Goal: Transaction & Acquisition: Purchase product/service

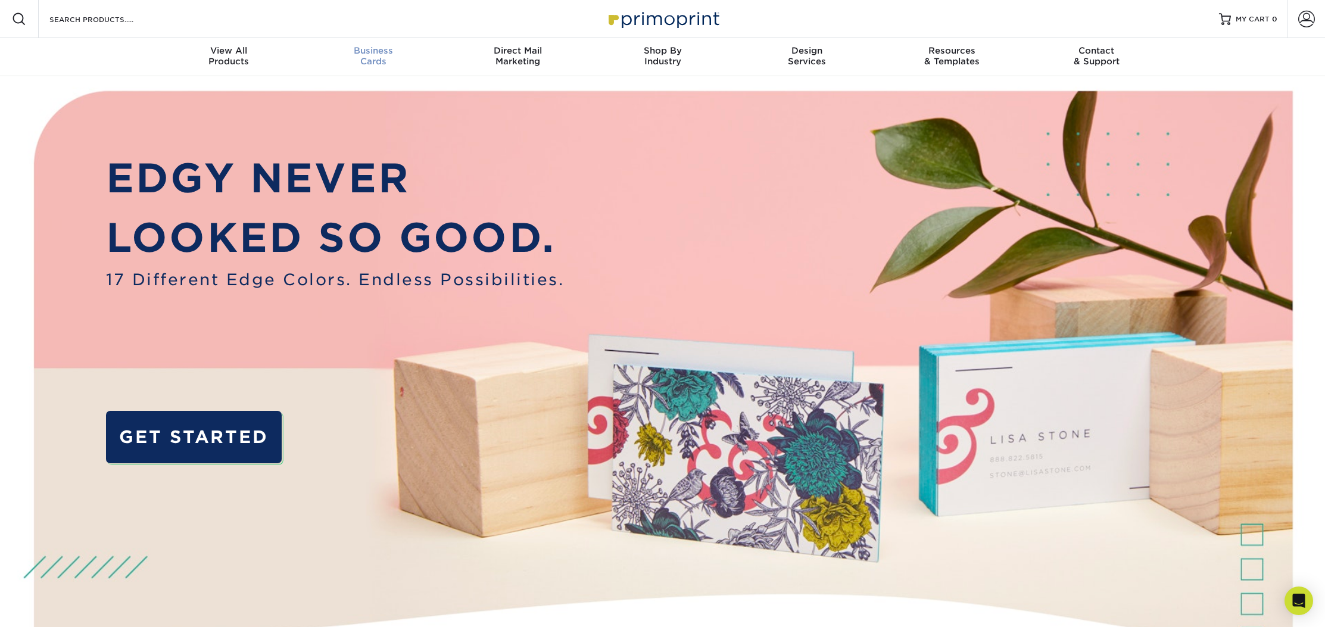
click at [382, 51] on span "Business" at bounding box center [373, 50] width 145 height 11
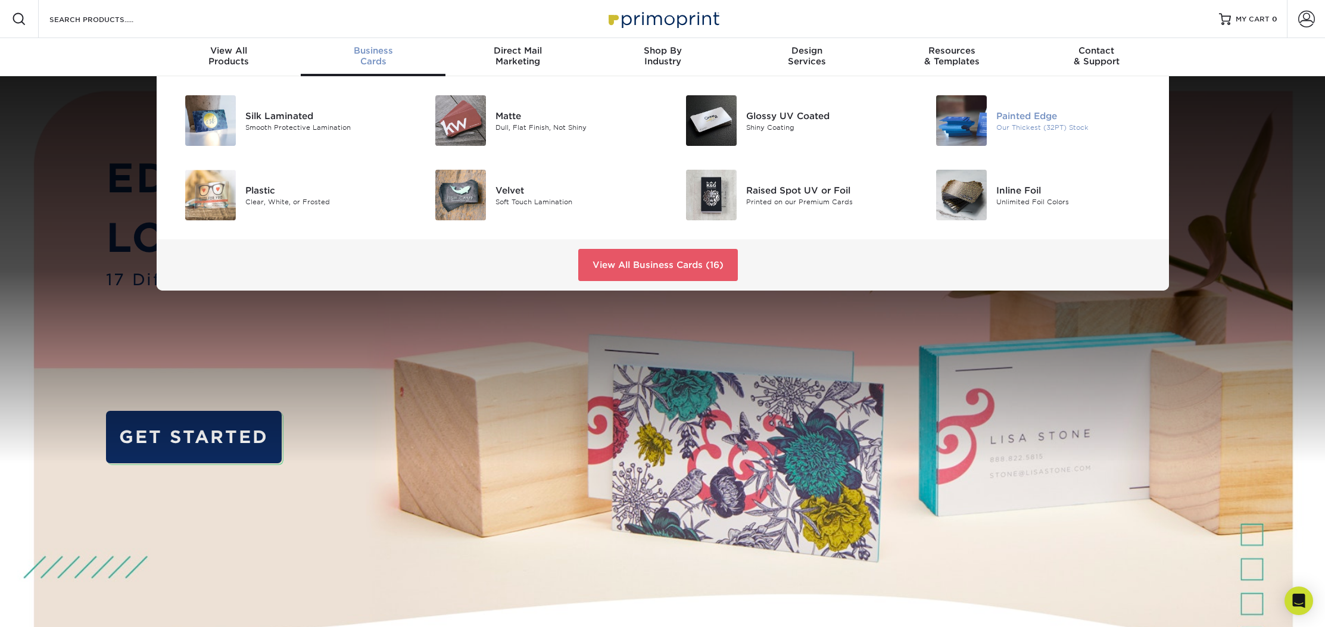
click at [1005, 108] on div "Painted Edge Our Thickest (32PT) Stock" at bounding box center [1079, 120] width 167 height 51
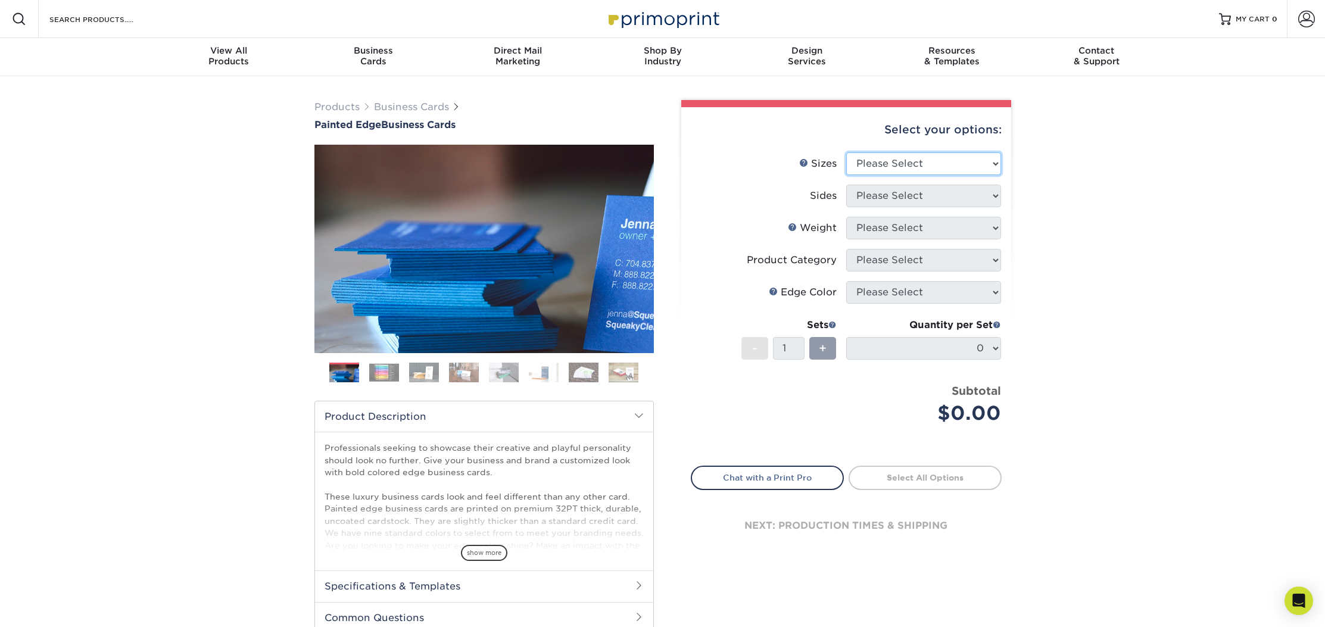
select select "2.00x3.50"
select select "13abbda7-1d64-4f25-8bb2-c179b224825d"
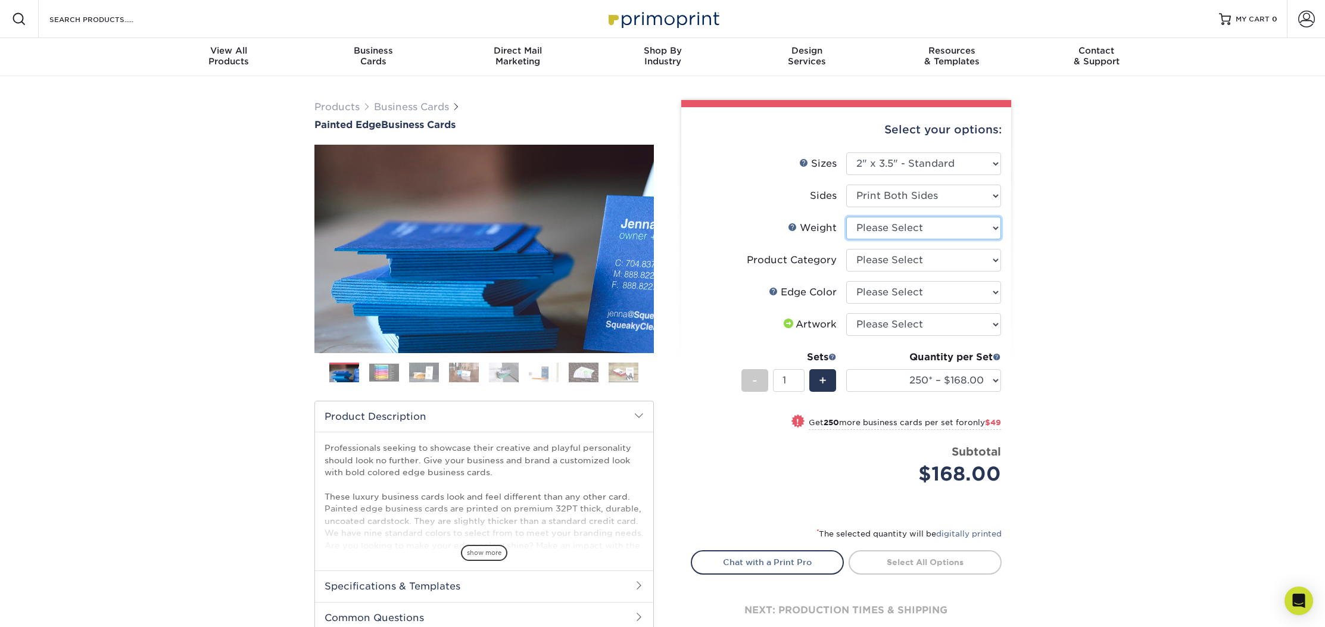
select select "32PTUC"
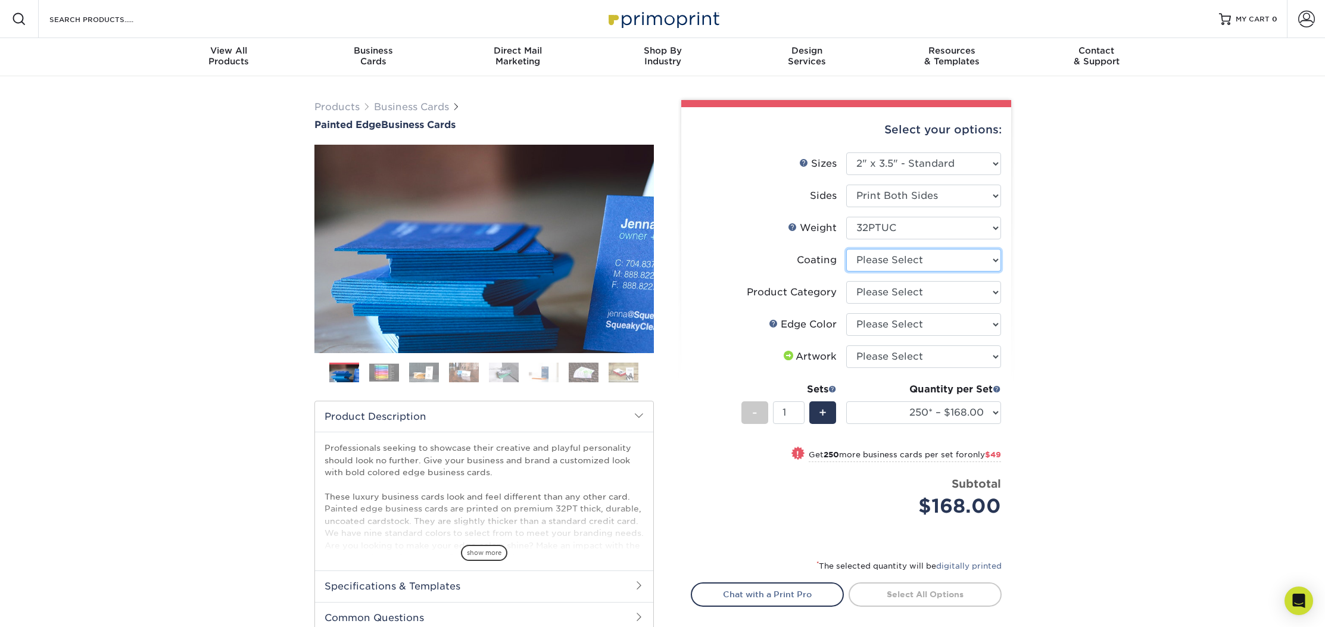
select select "3e7618de-abca-4bda-9f97-8b9129e913d8"
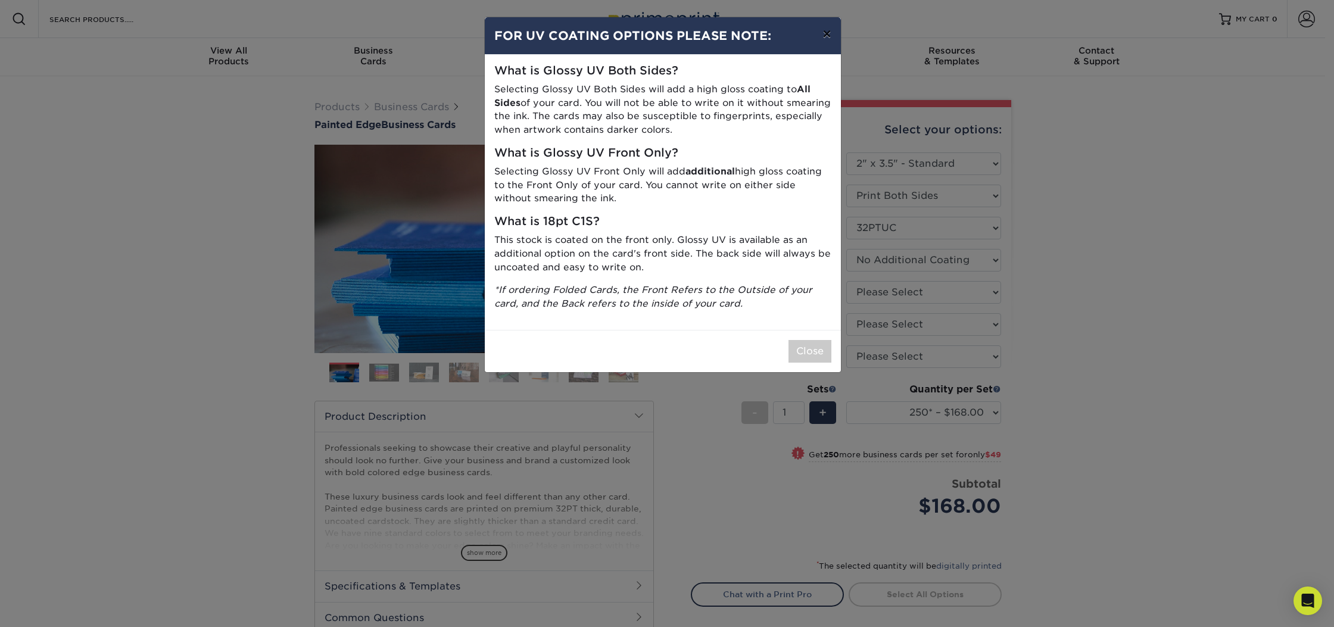
click at [829, 38] on button "×" at bounding box center [826, 33] width 27 height 33
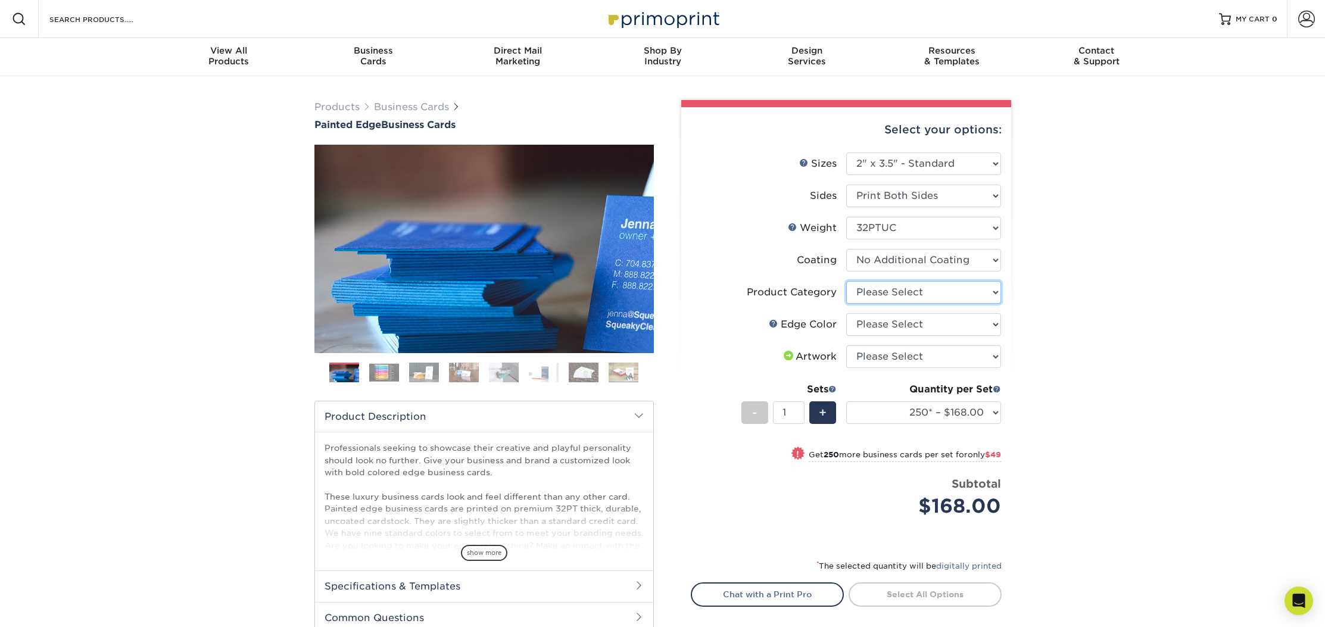
select select "3b5148f1-0588-4f88-a218-97bcfdce65c1"
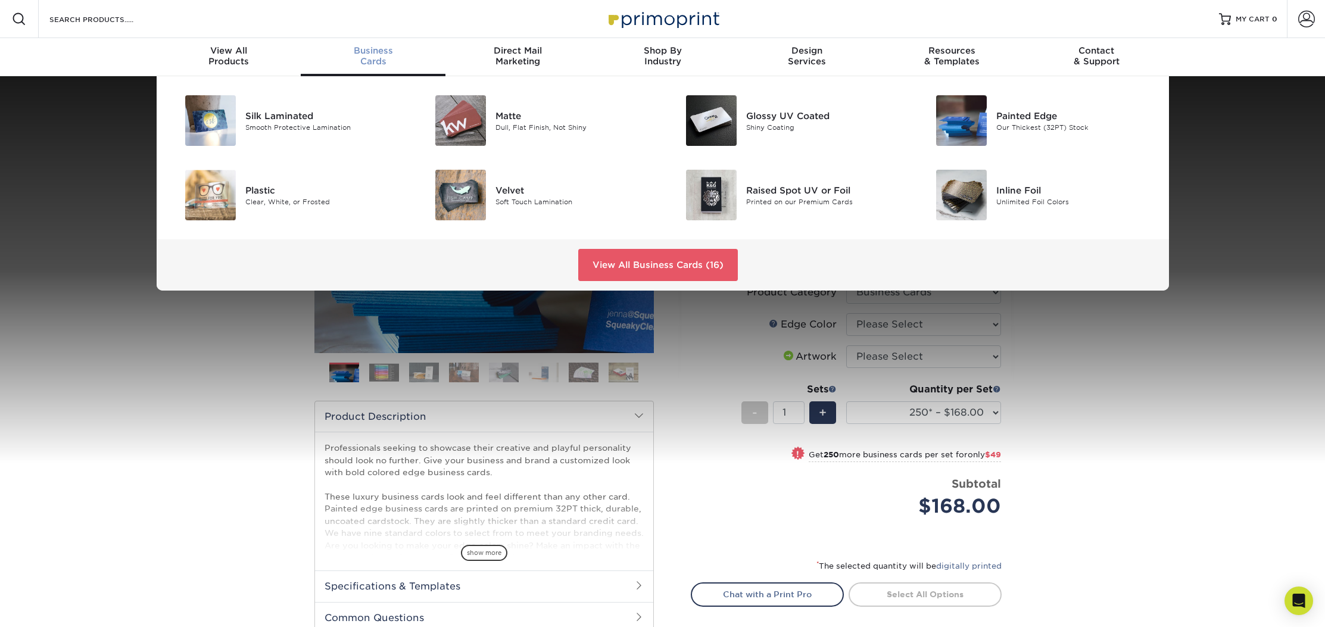
click at [375, 45] on span "Business" at bounding box center [373, 50] width 145 height 11
click at [479, 110] on img at bounding box center [460, 120] width 51 height 51
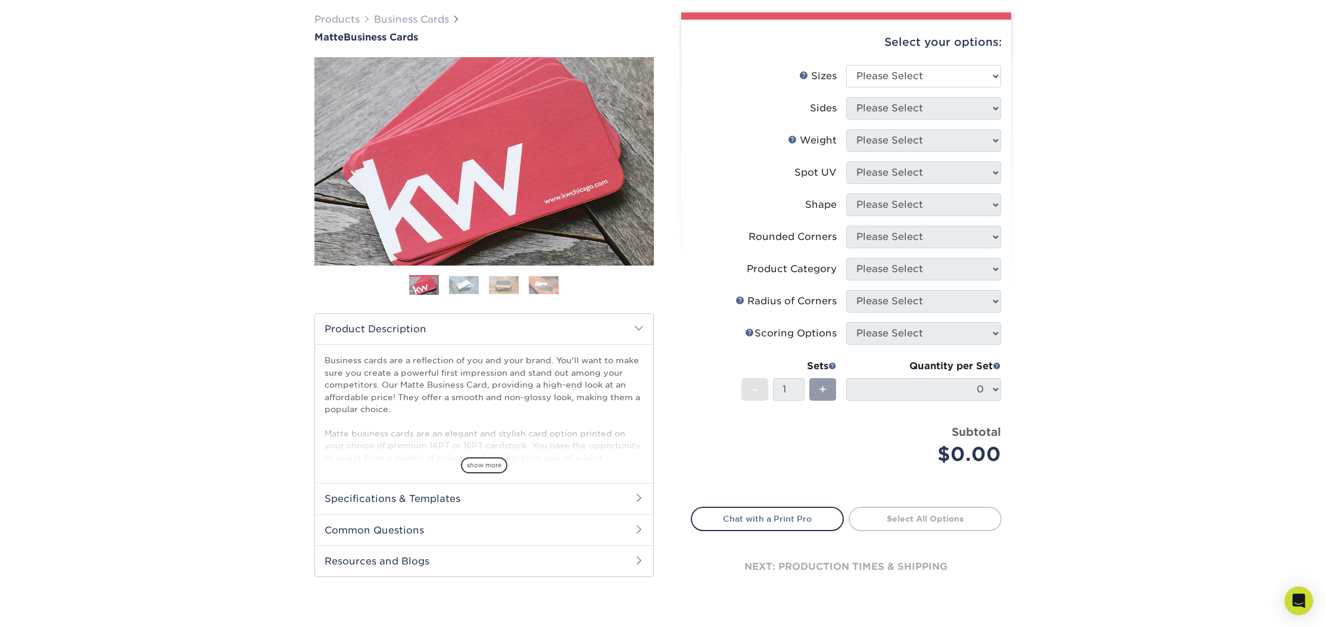
scroll to position [1, 0]
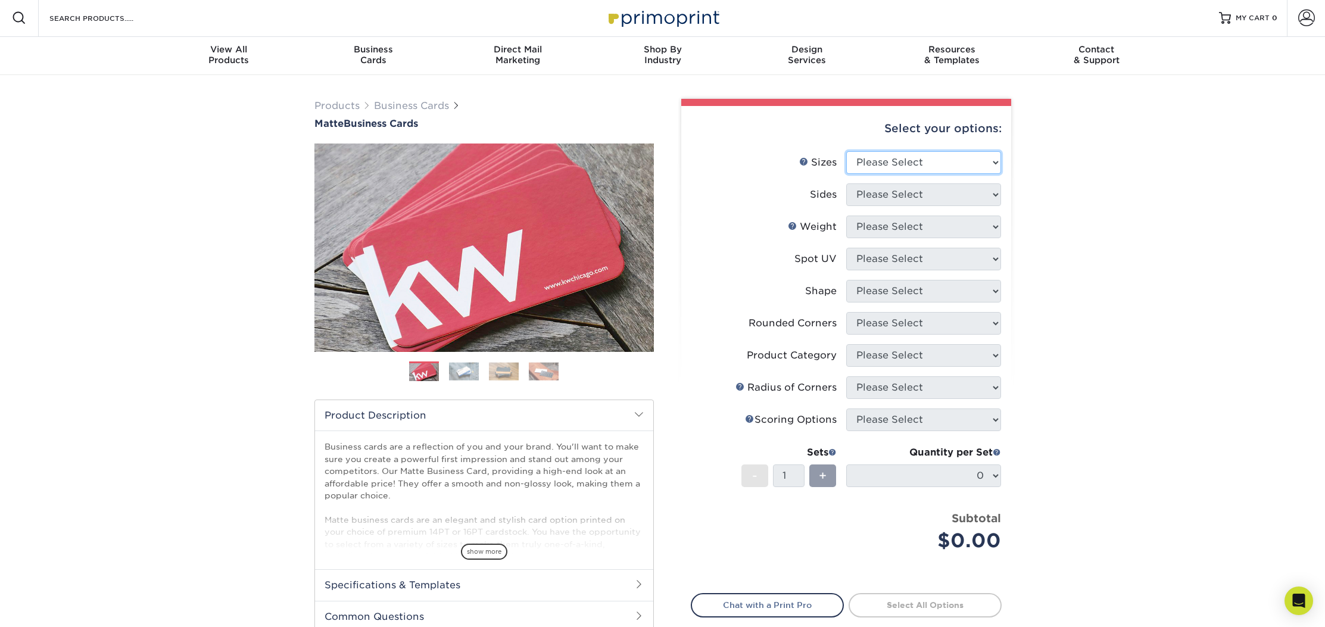
select select "2.00x3.50"
select select "13abbda7-1d64-4f25-8bb2-c179b224825d"
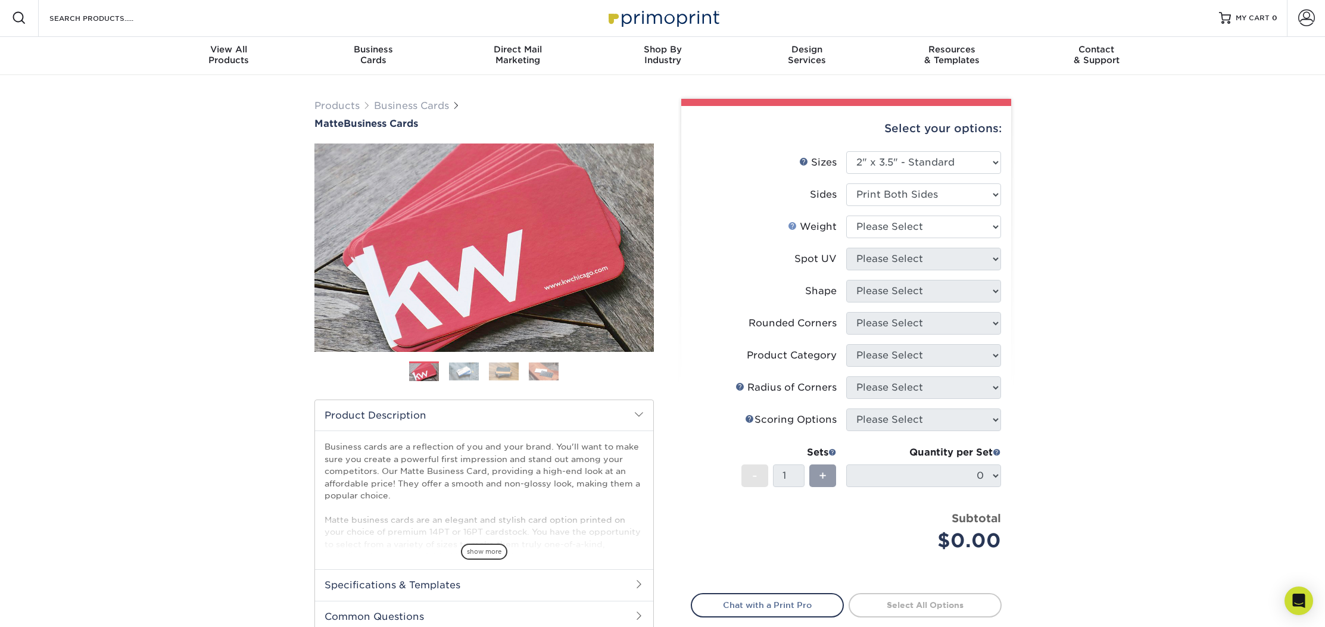
click at [794, 224] on link "Weight Help" at bounding box center [793, 226] width 10 height 10
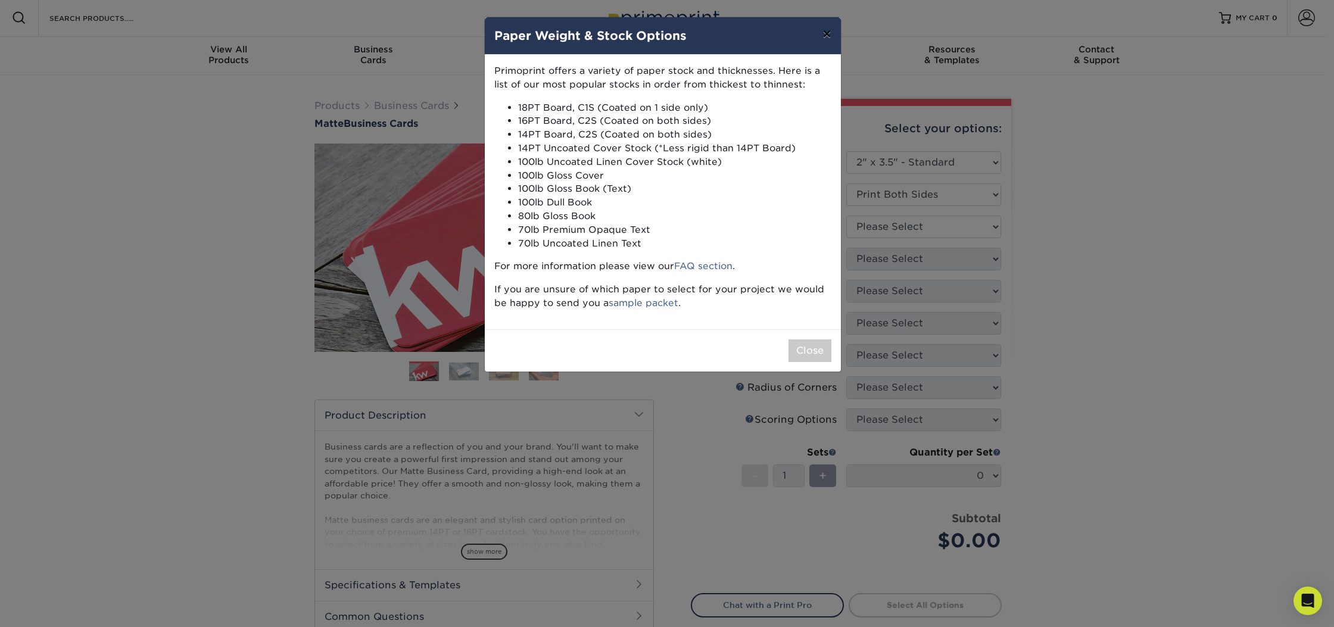
click at [826, 36] on button "×" at bounding box center [826, 33] width 27 height 33
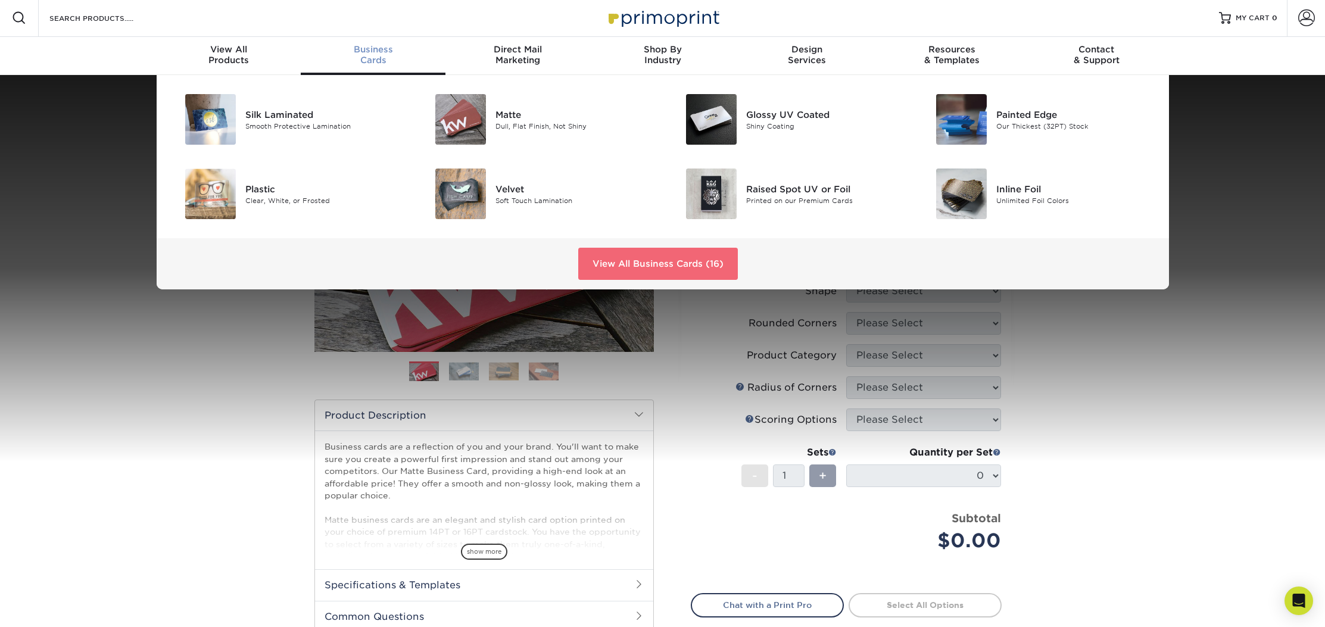
click at [610, 255] on link "View All Business Cards (16)" at bounding box center [658, 264] width 160 height 32
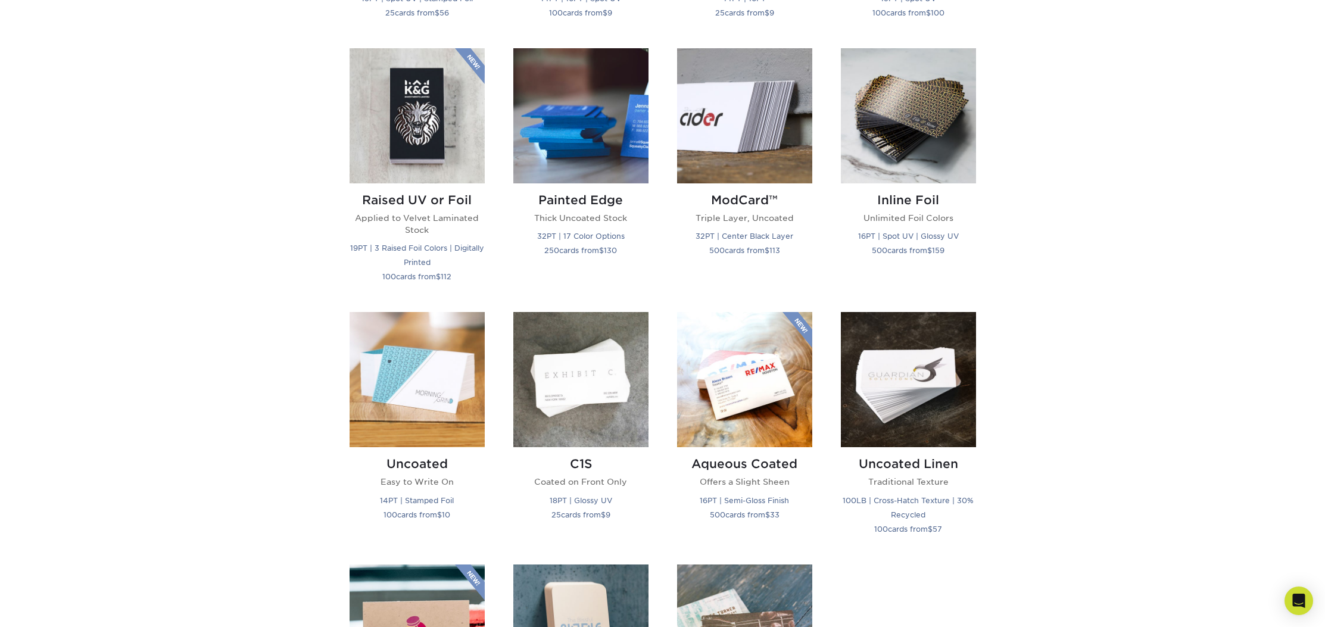
scroll to position [876, 0]
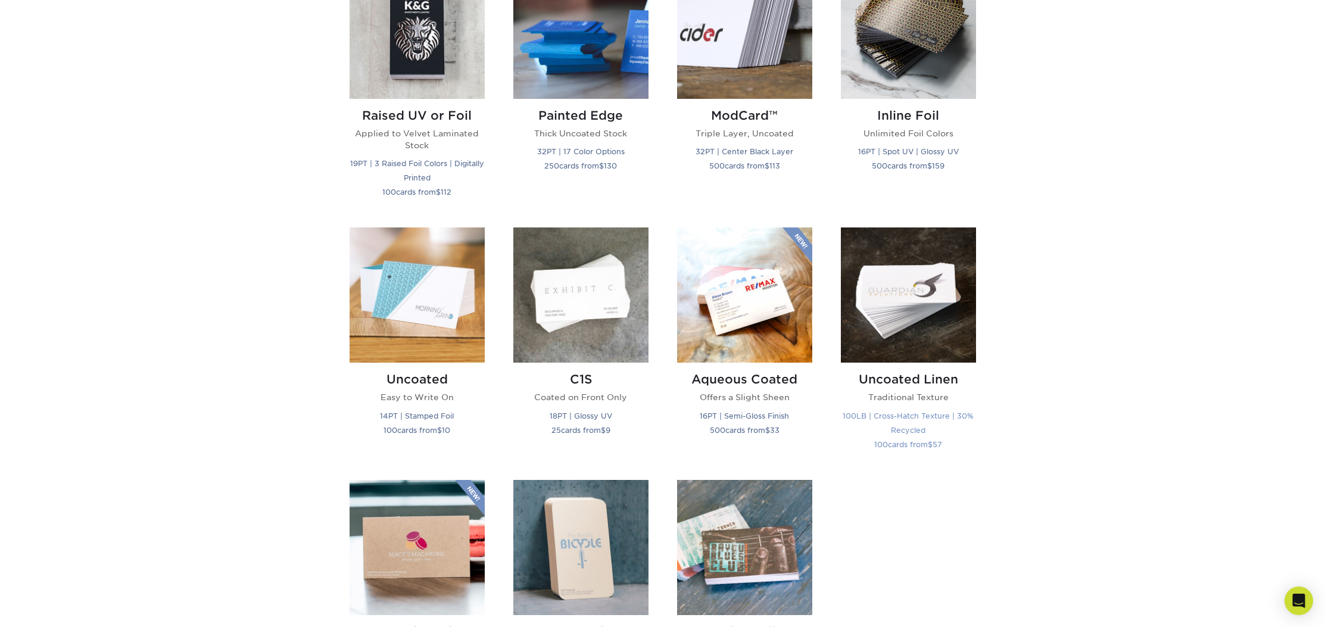
click at [883, 323] on img at bounding box center [908, 294] width 135 height 135
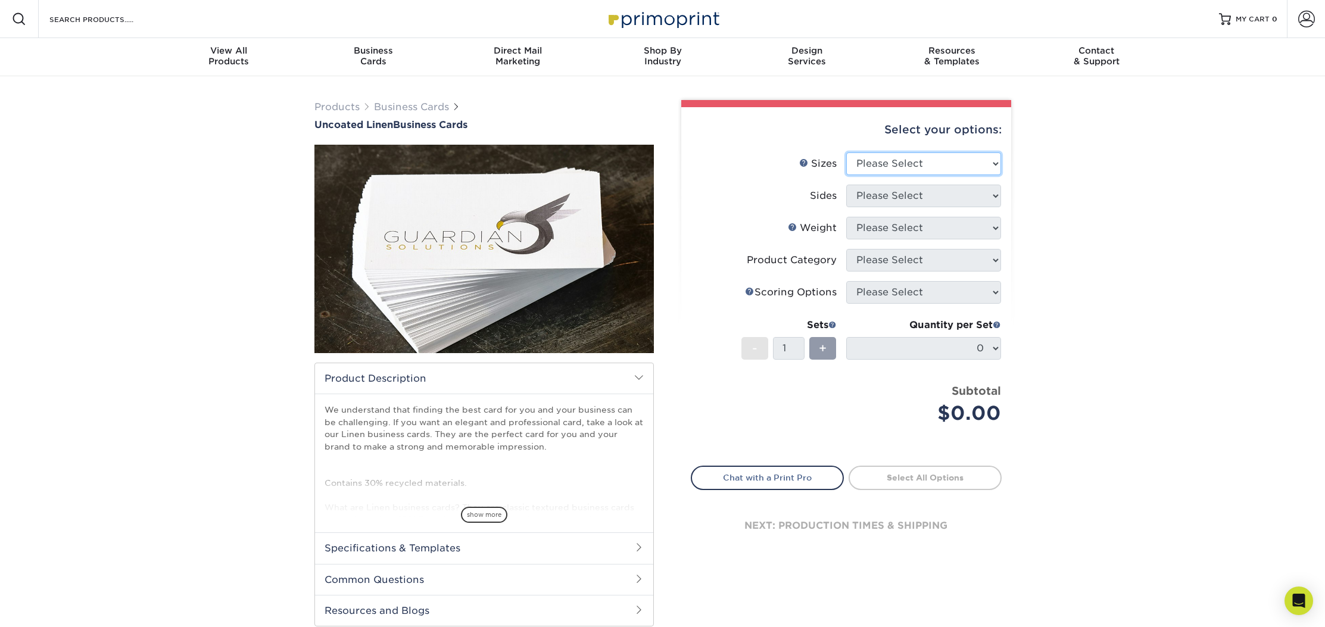
select select "2.00x3.50"
select select "13abbda7-1d64-4f25-8bb2-c179b224825d"
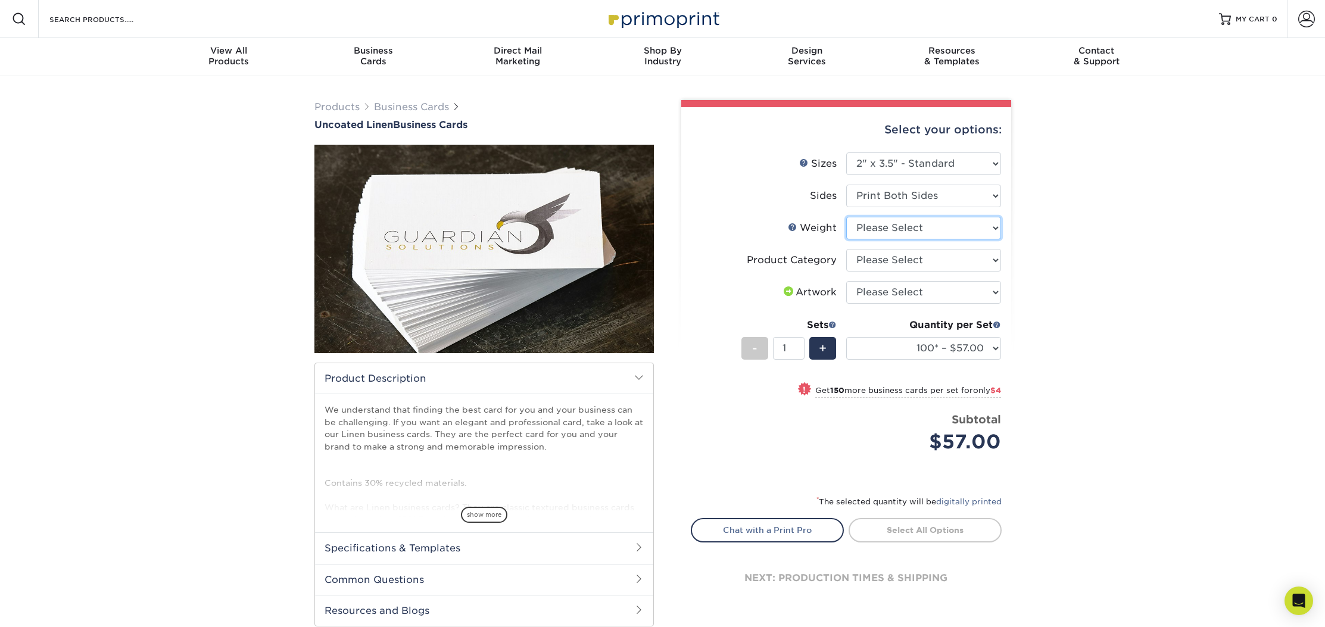
select select "100LB"
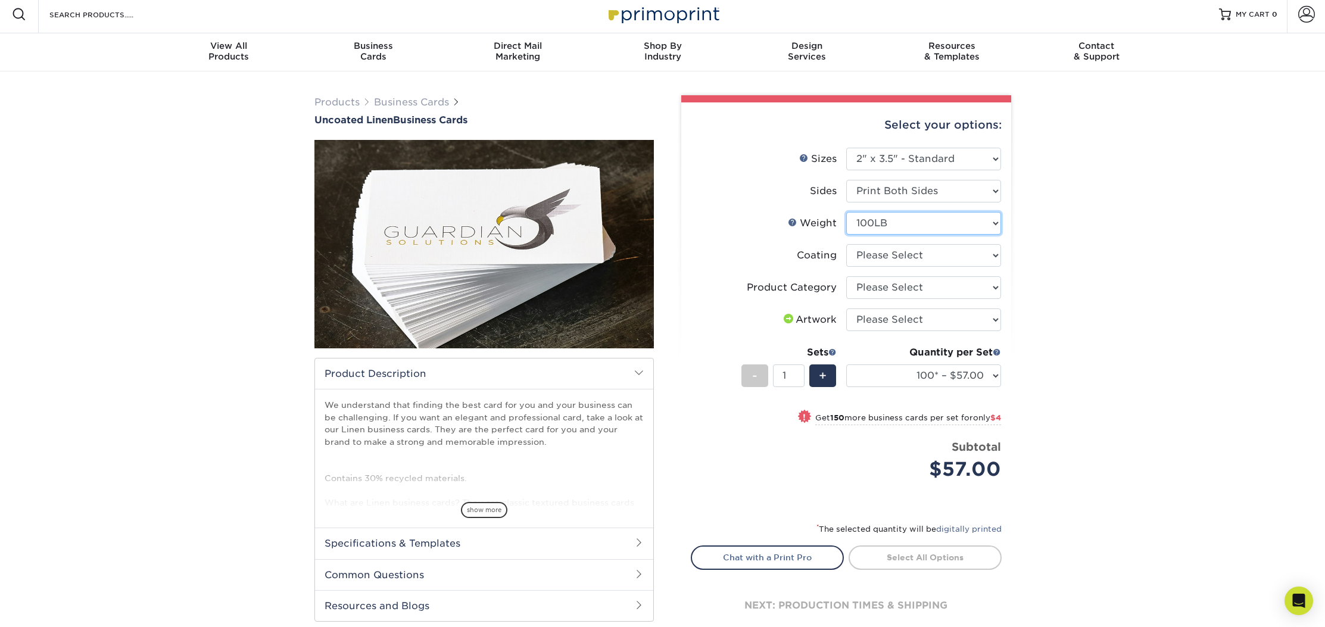
scroll to position [7, 0]
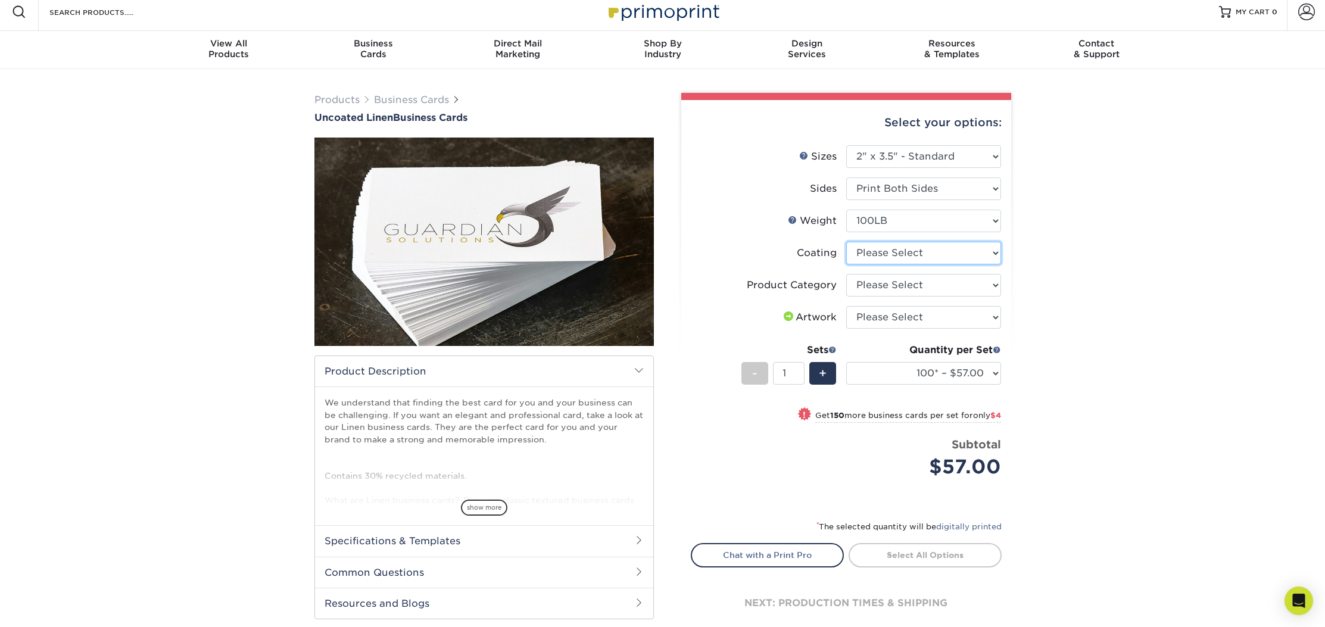
select select "3e7618de-abca-4bda-9f97-8b9129e913d8"
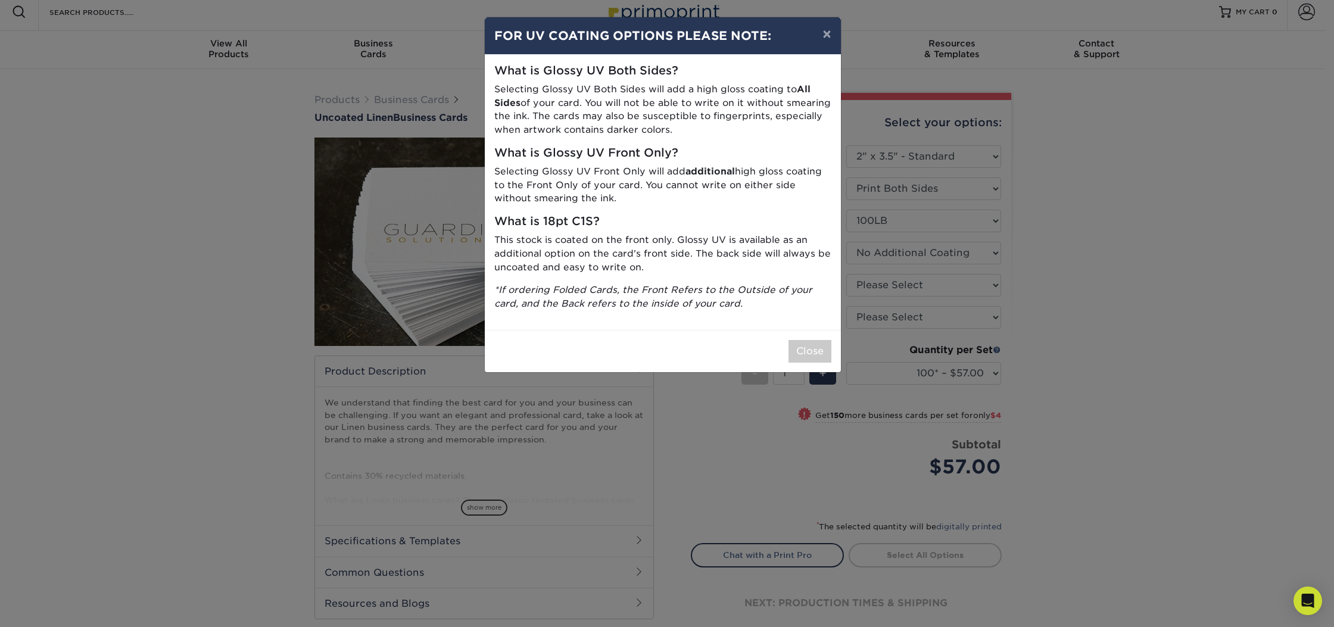
click at [808, 341] on button "Close" at bounding box center [809, 351] width 43 height 23
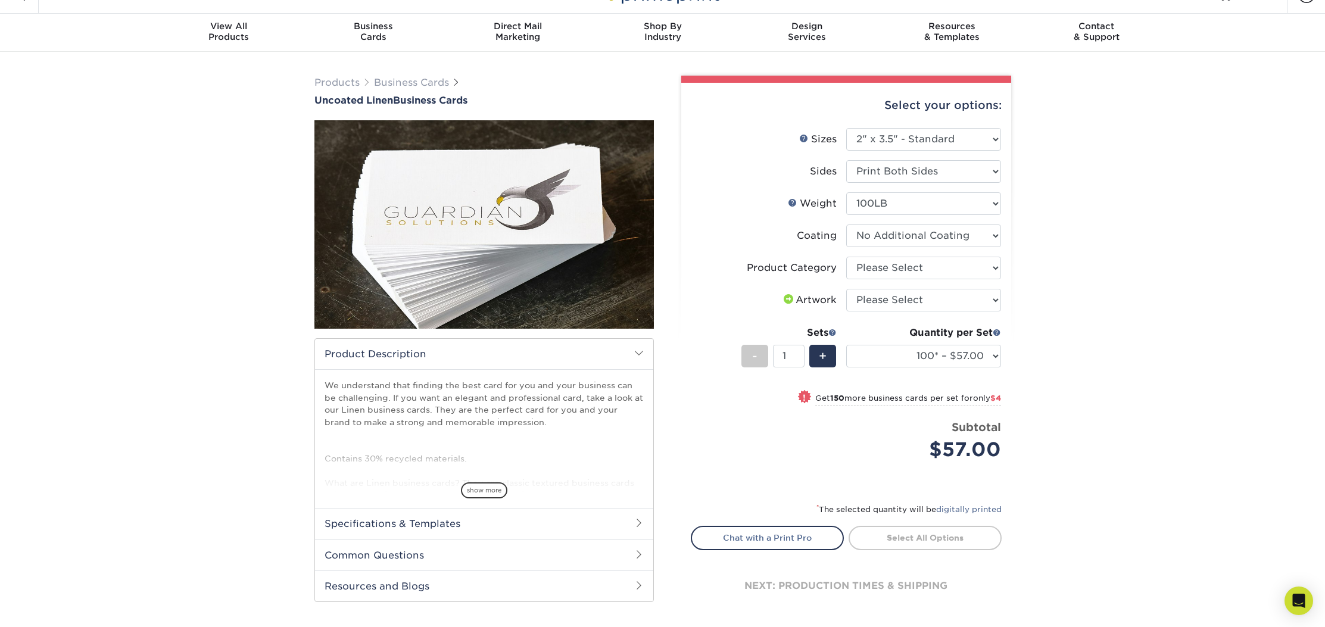
scroll to position [75, 0]
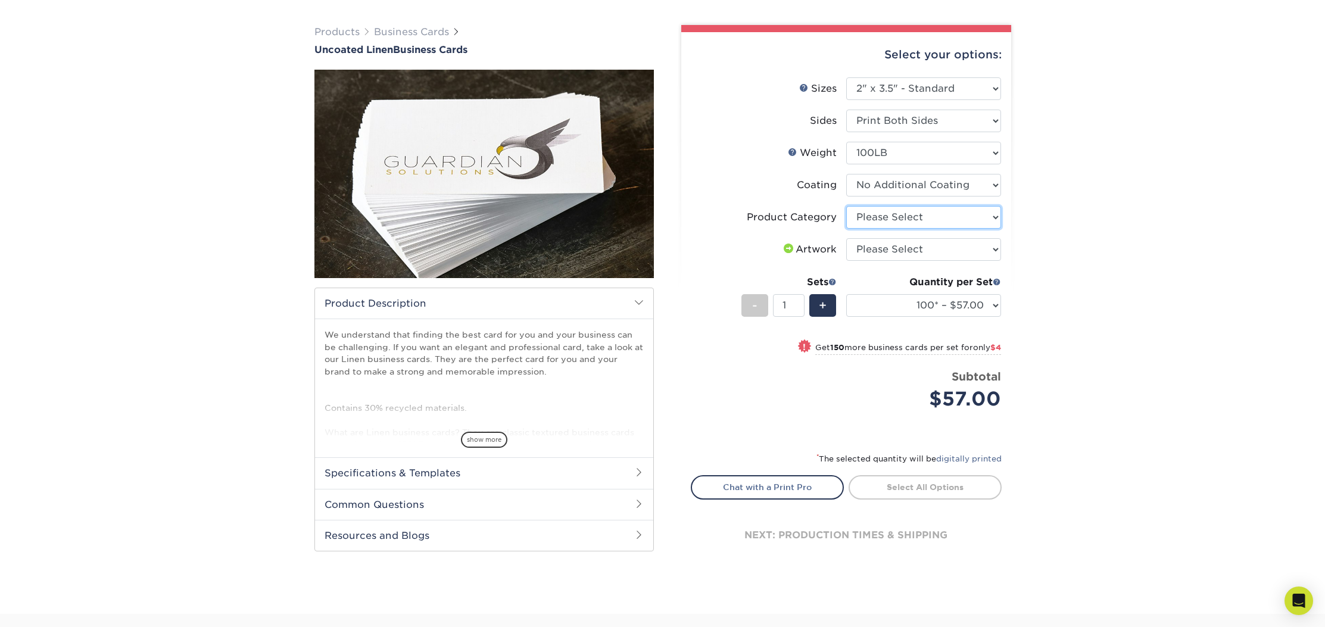
select select "3b5148f1-0588-4f88-a218-97bcfdce65c1"
select select "upload"
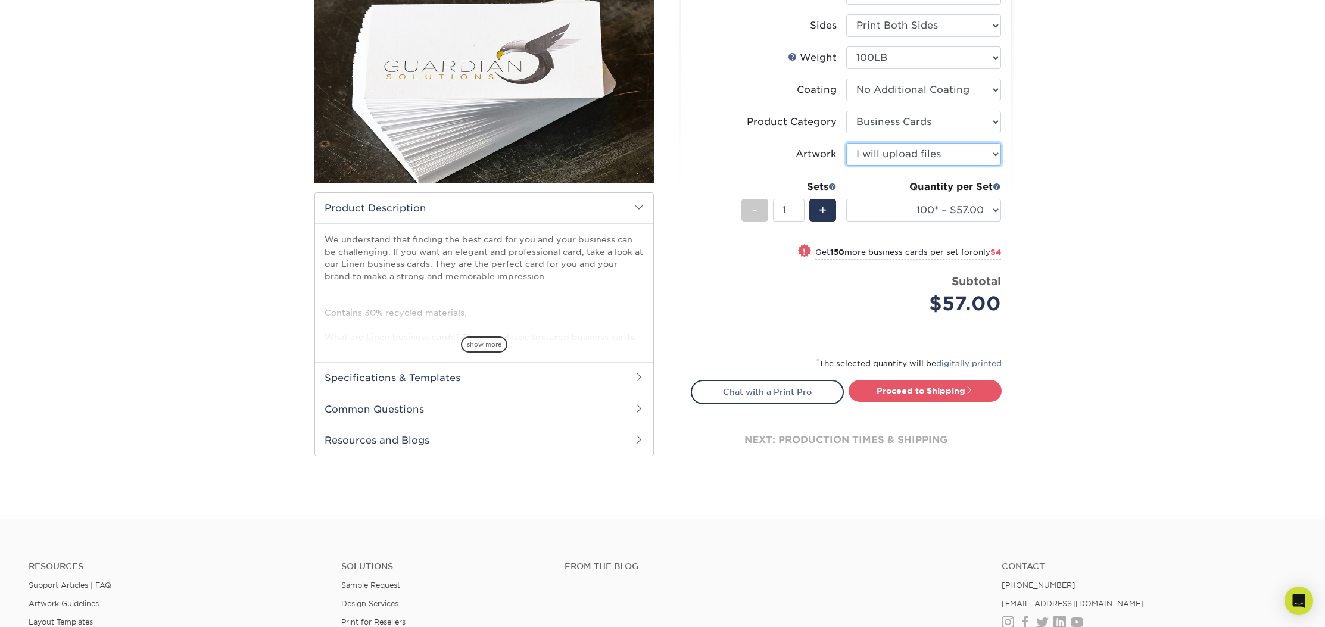
scroll to position [173, 0]
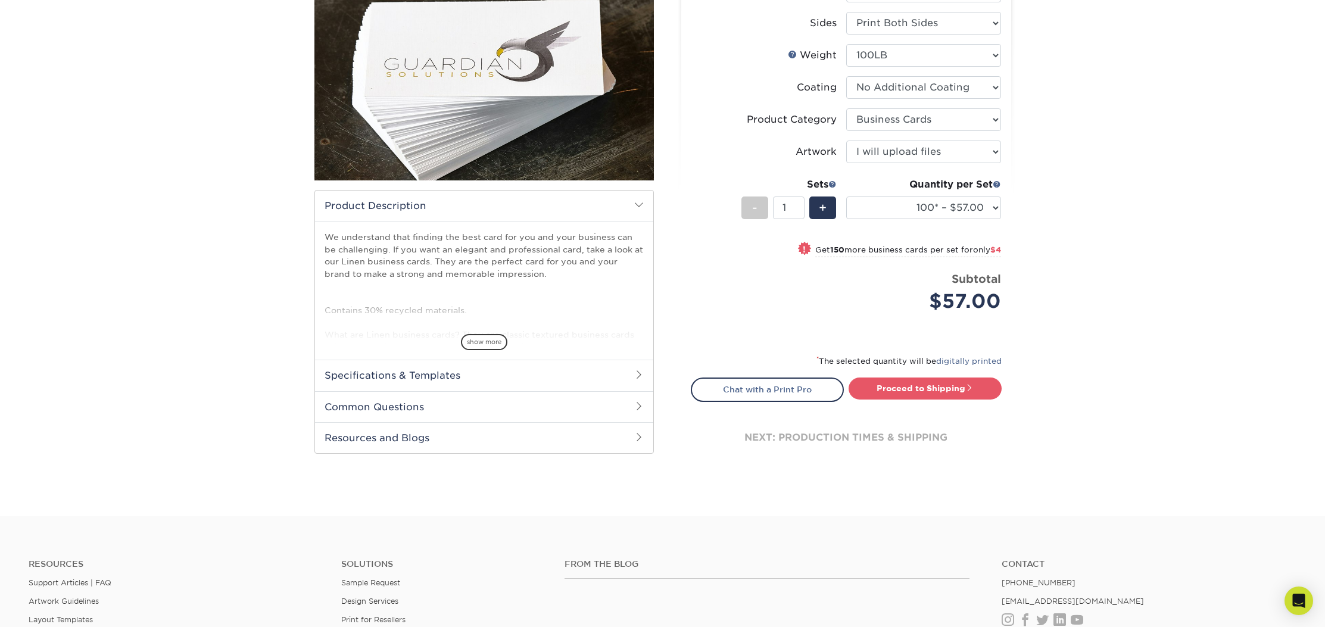
click at [640, 377] on span at bounding box center [639, 375] width 10 height 10
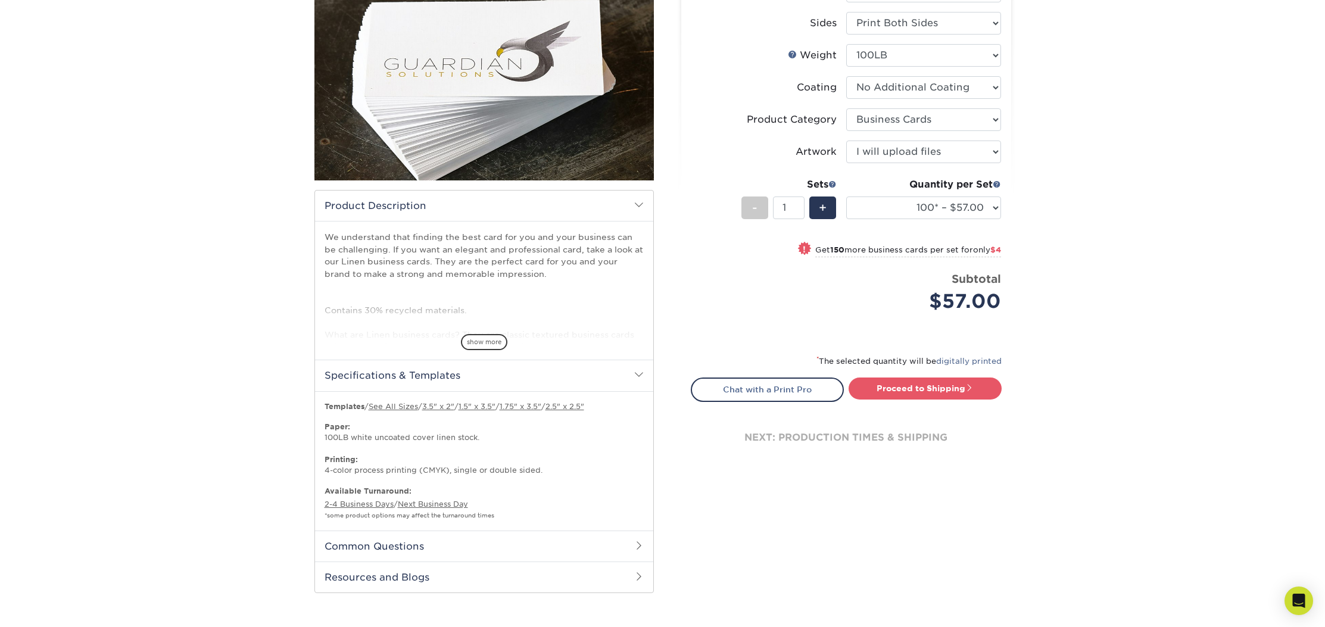
click at [639, 377] on span at bounding box center [639, 375] width 10 height 10
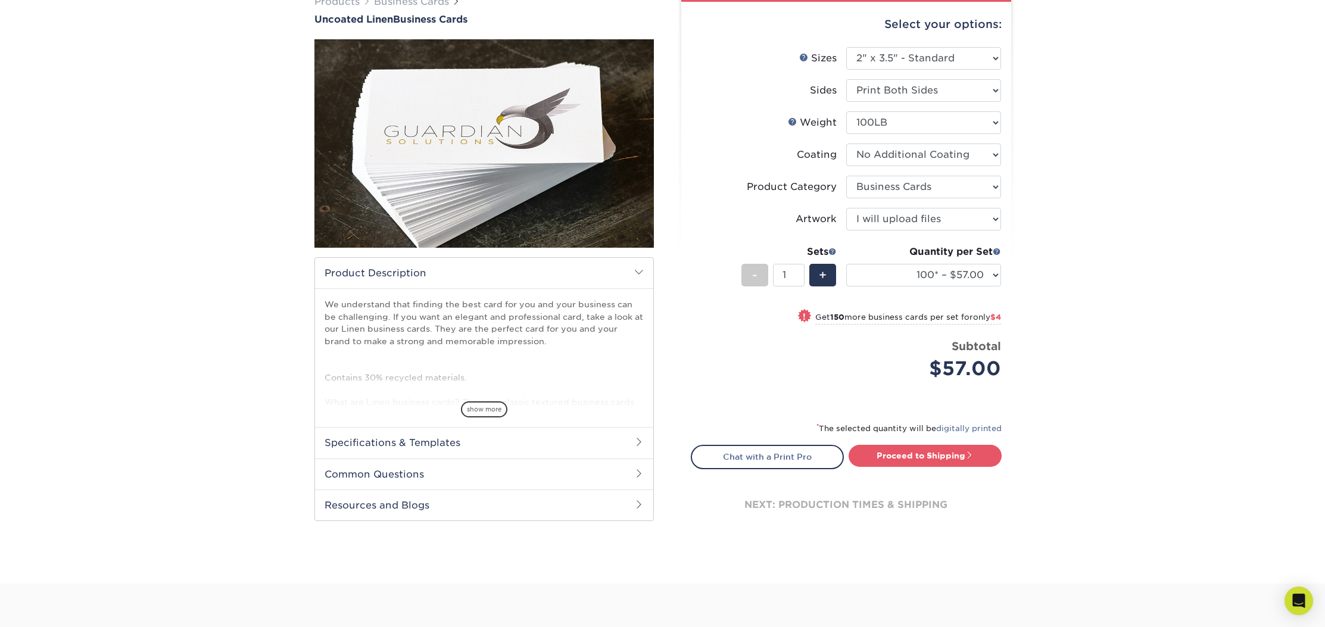
scroll to position [79, 0]
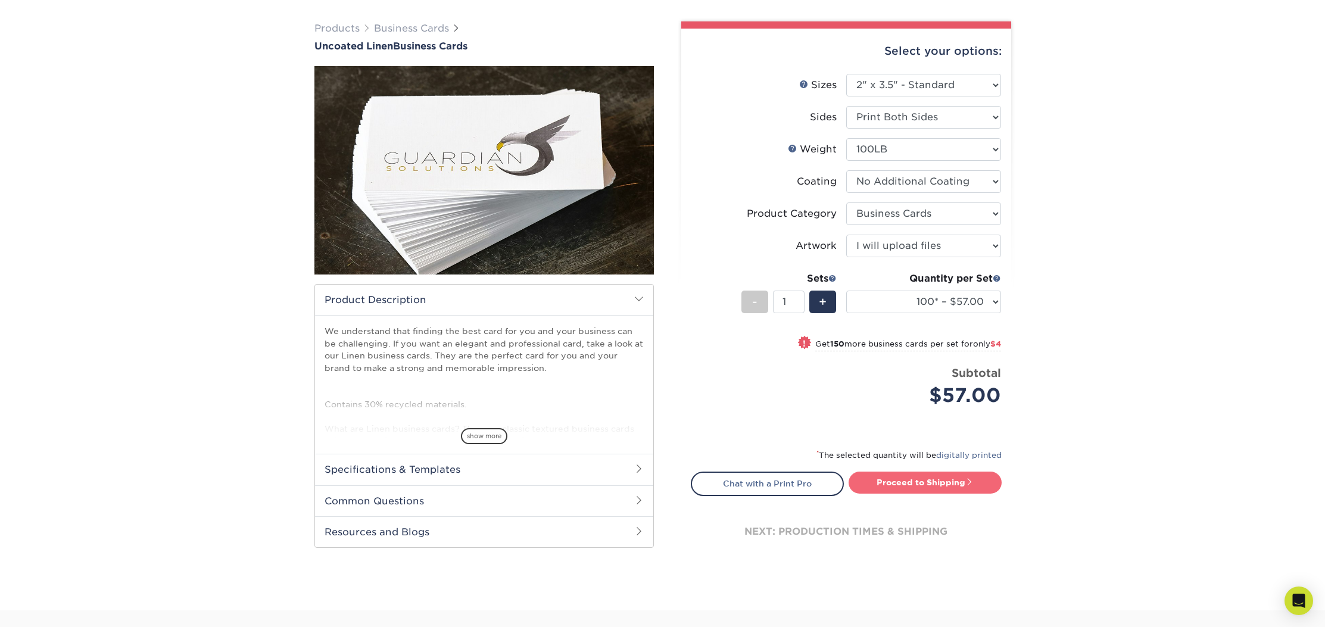
click at [936, 483] on link "Proceed to Shipping" at bounding box center [924, 481] width 153 height 21
type input "Set 1"
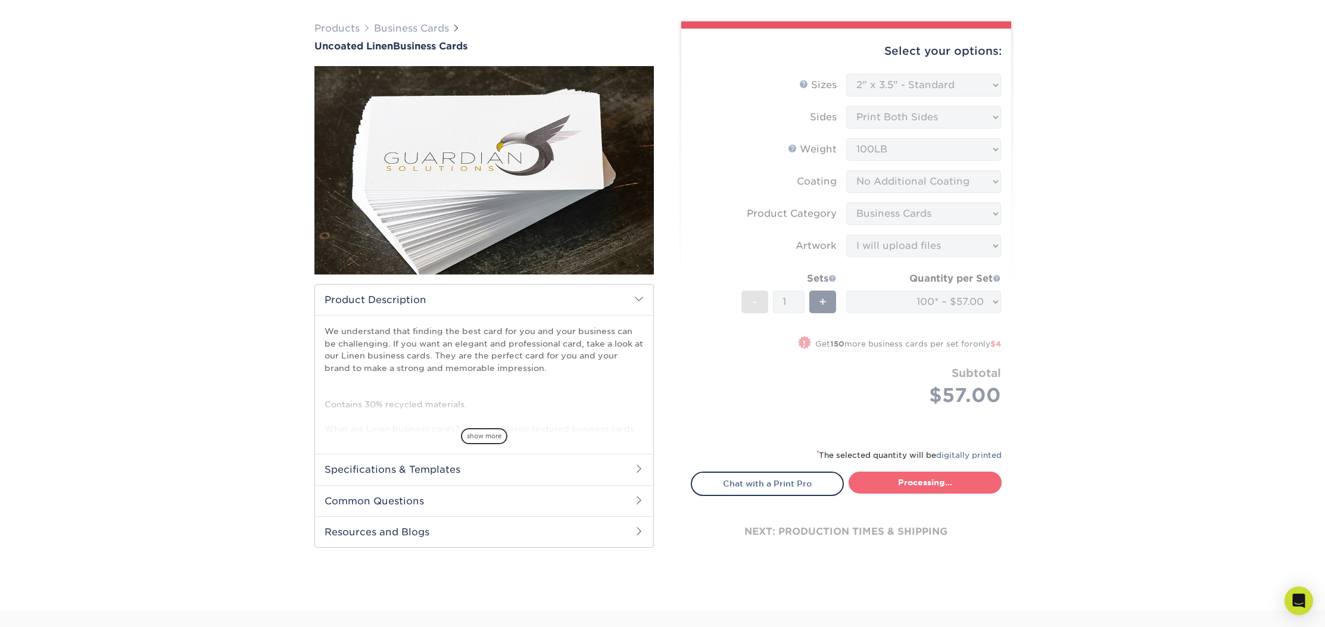
select select "24c89b93-cee1-4ec0-80df-0ff95a9270dd"
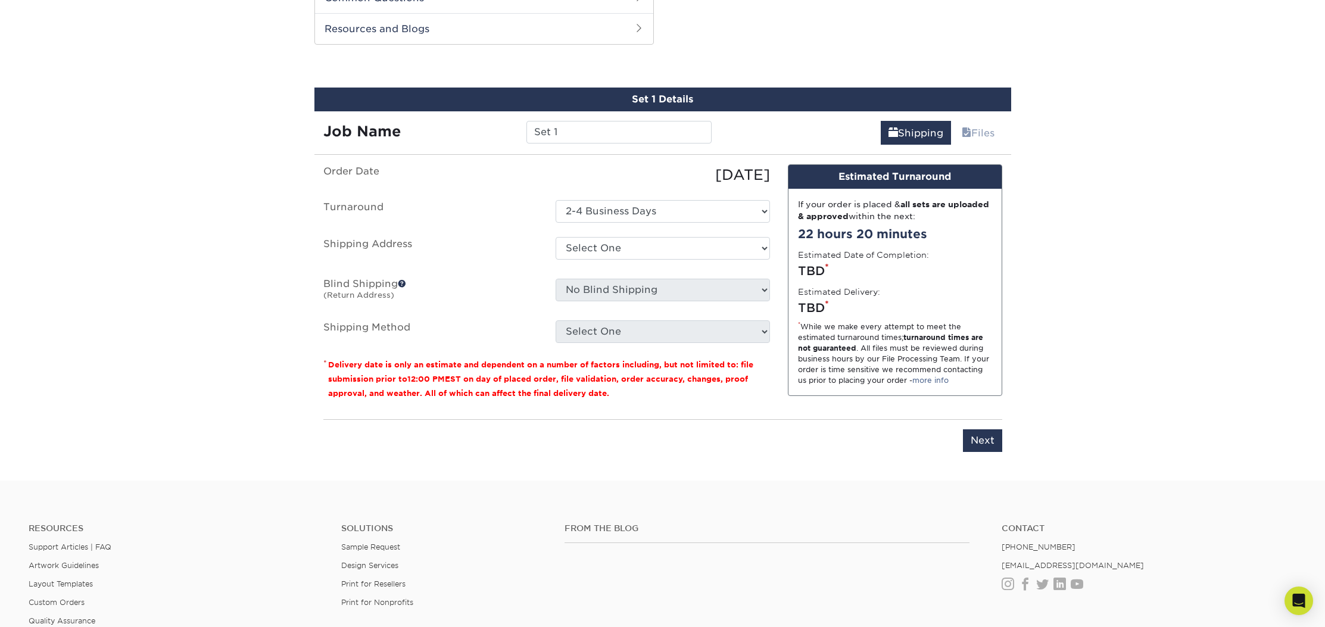
scroll to position [0, 0]
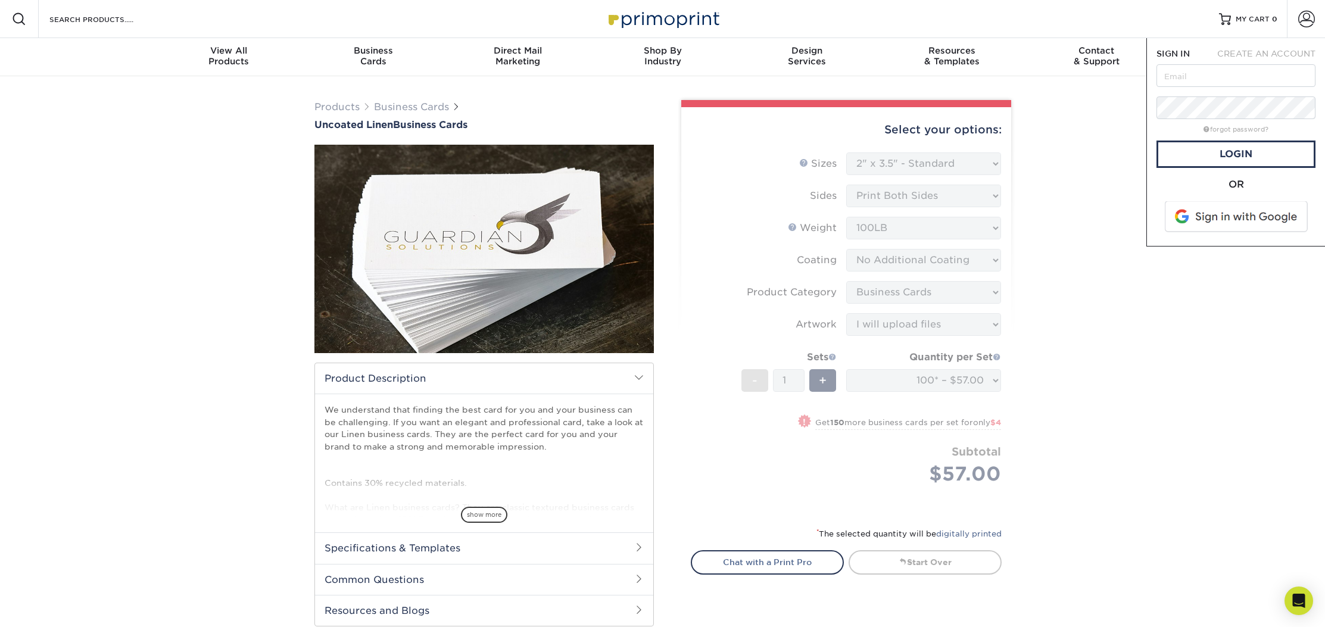
click at [1107, 324] on div "Products Business Cards Uncoated Linen Business Cards show more" at bounding box center [662, 569] width 1325 height 986
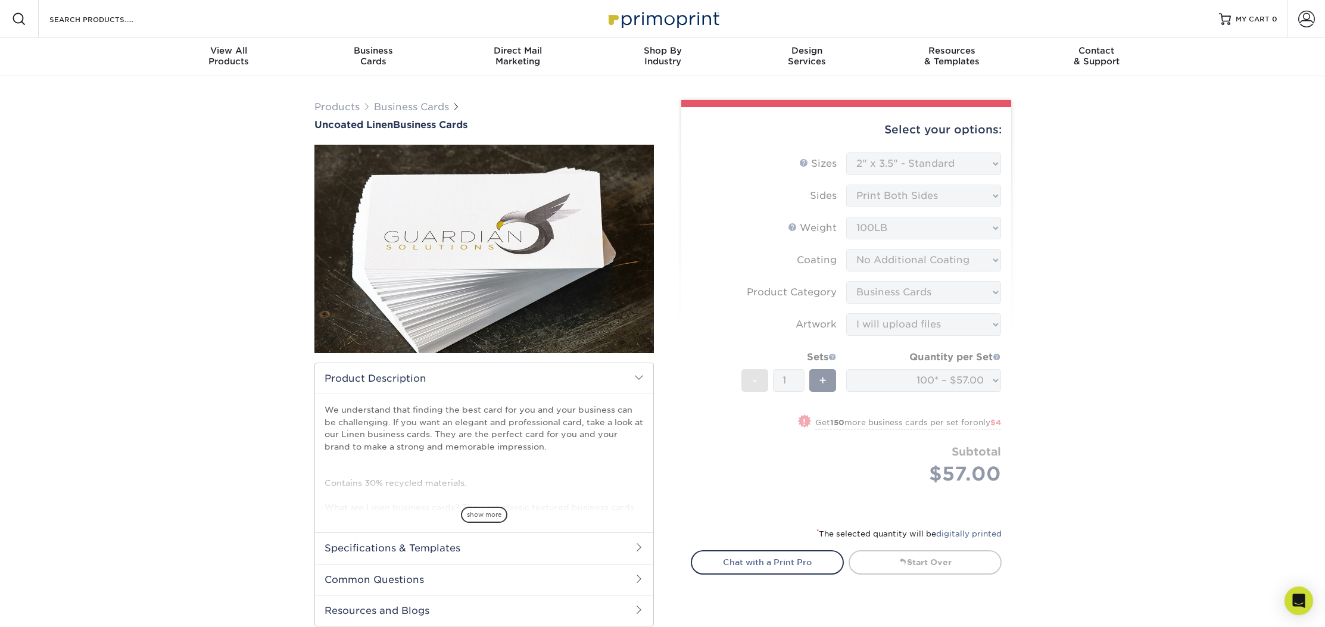
click at [1082, 406] on div "Products Business Cards Uncoated Linen Business Cards show more" at bounding box center [662, 569] width 1325 height 986
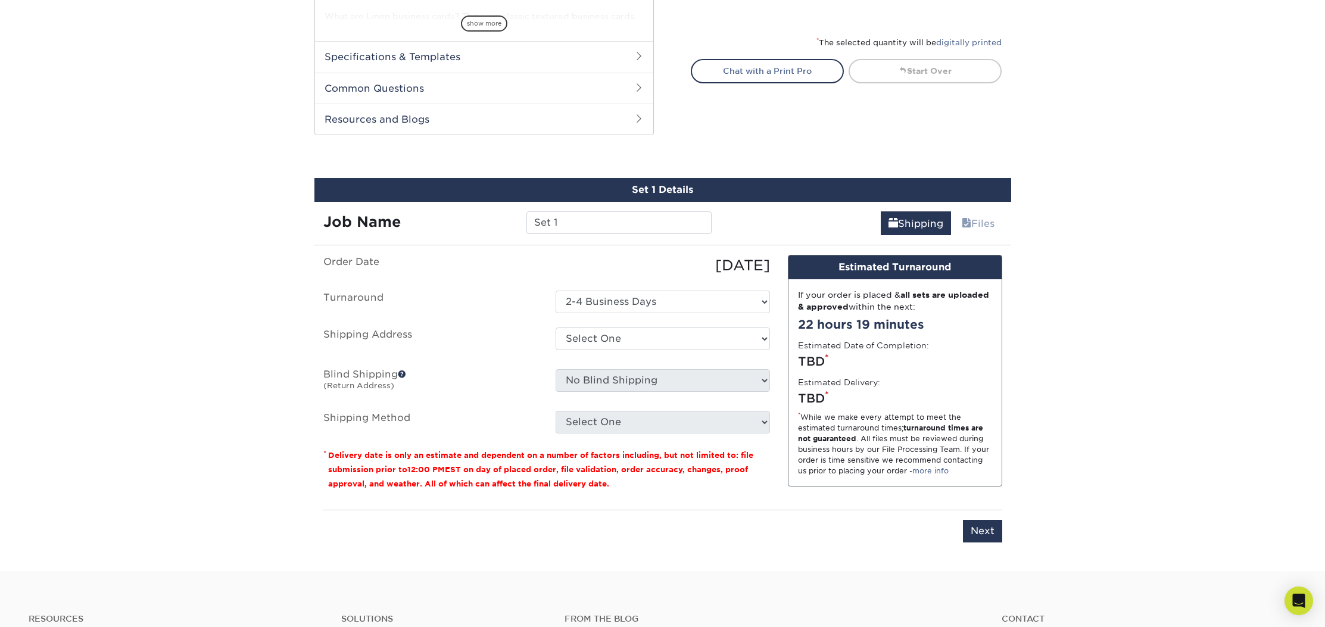
scroll to position [605, 0]
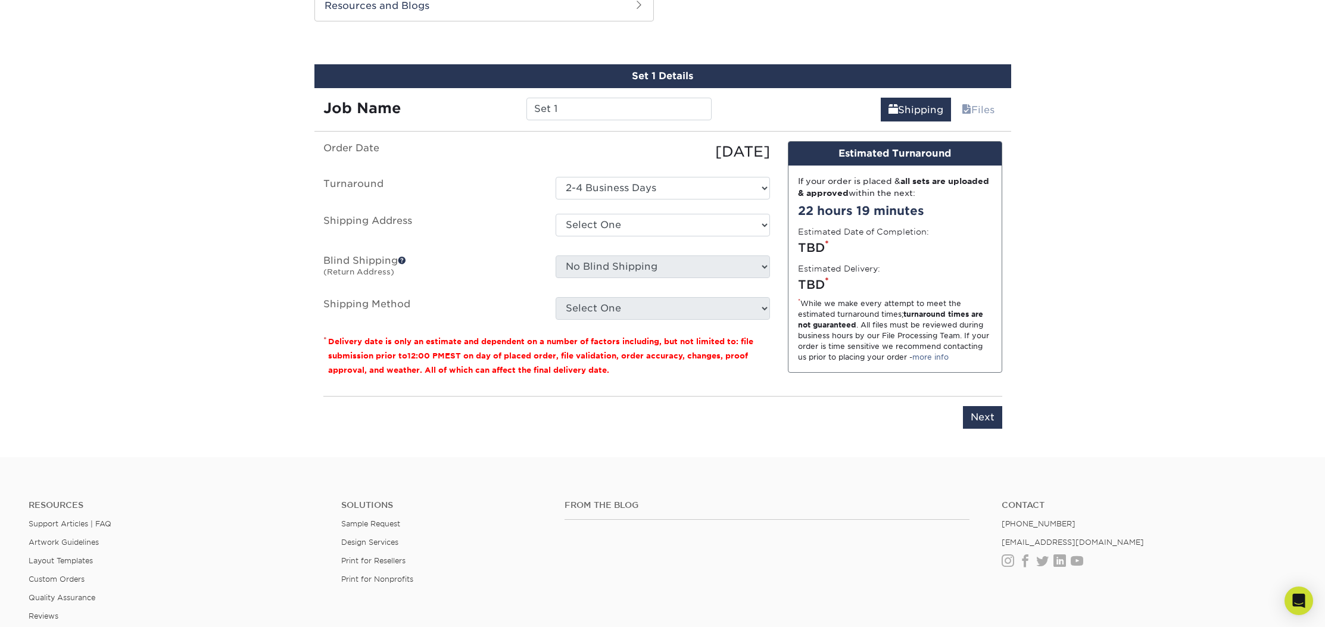
click at [405, 259] on span at bounding box center [402, 260] width 8 height 8
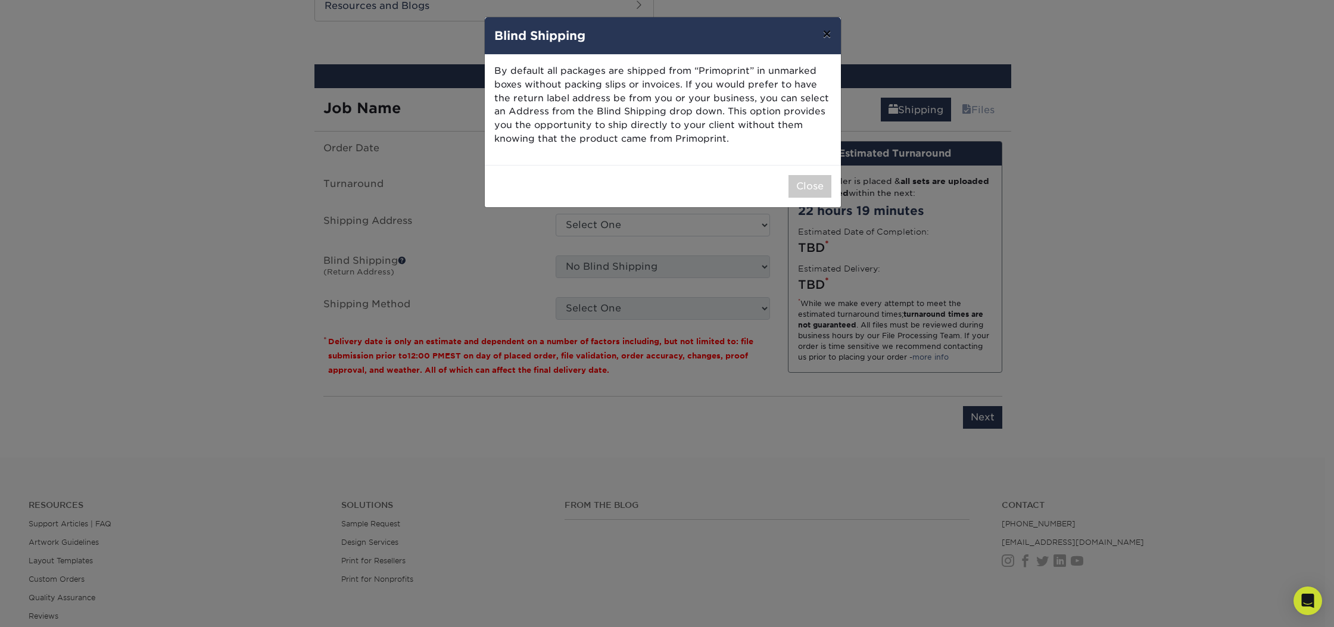
click at [825, 30] on button "×" at bounding box center [826, 33] width 27 height 33
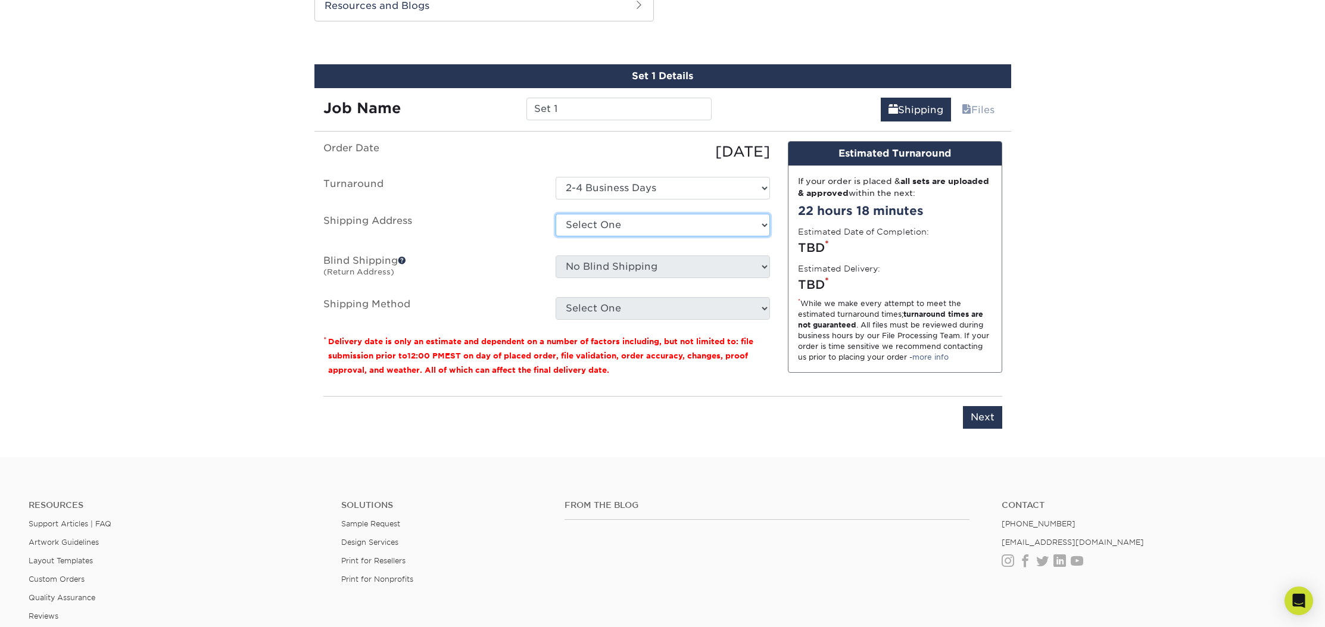
select select "newaddress"
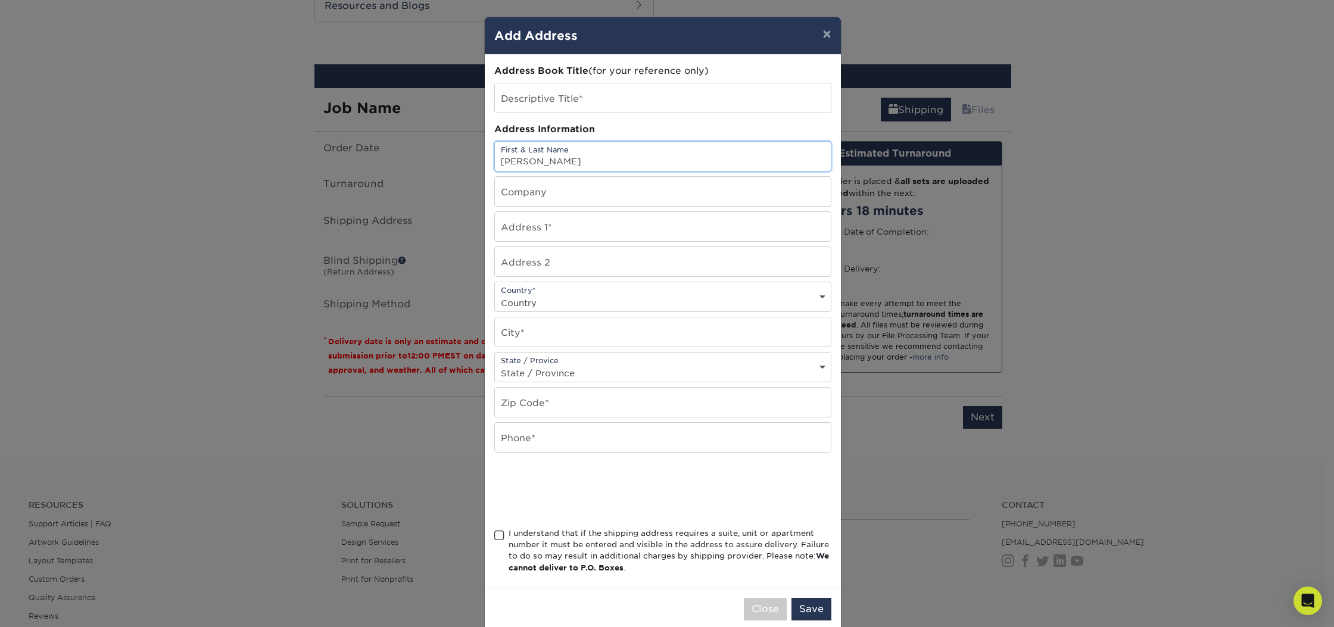
type input "[PERSON_NAME]"
type input "[STREET_ADDRESS]."
select select "US"
type input "[GEOGRAPHIC_DATA]"
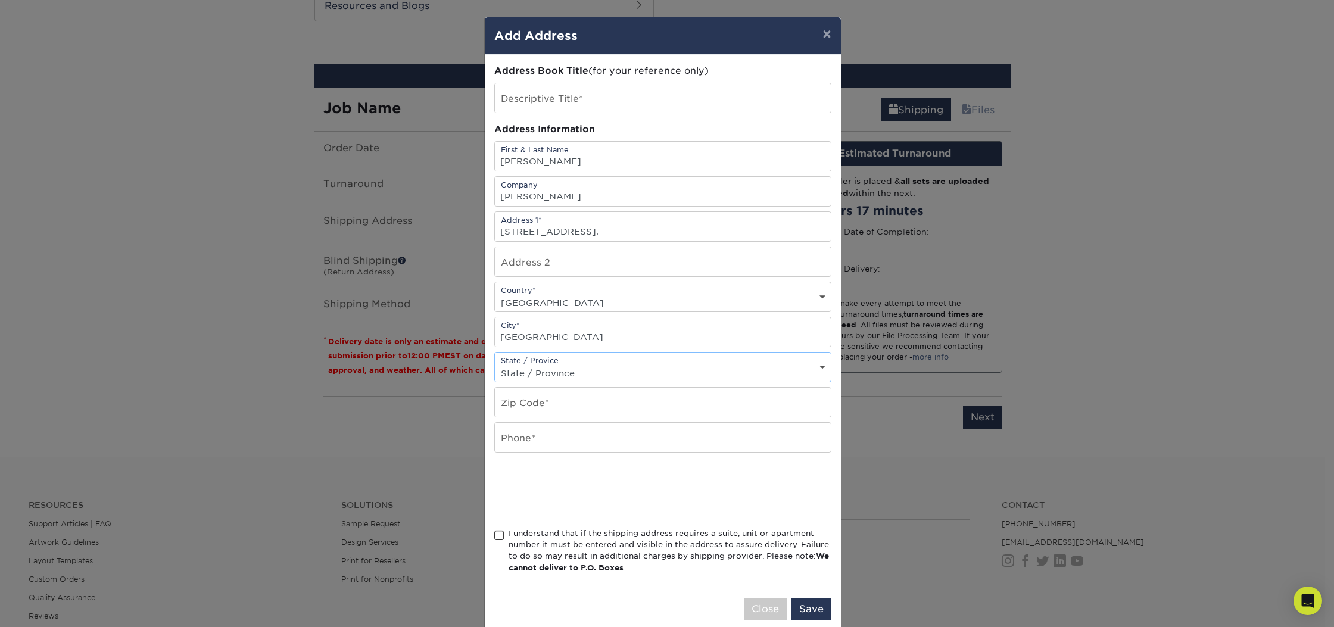
select select "PA"
type input "19460"
type input "4846858970"
click at [494, 539] on span at bounding box center [499, 535] width 10 height 11
click at [0, 0] on input "I understand that if the shipping address requires a suite, unit or apartment n…" at bounding box center [0, 0] width 0 height 0
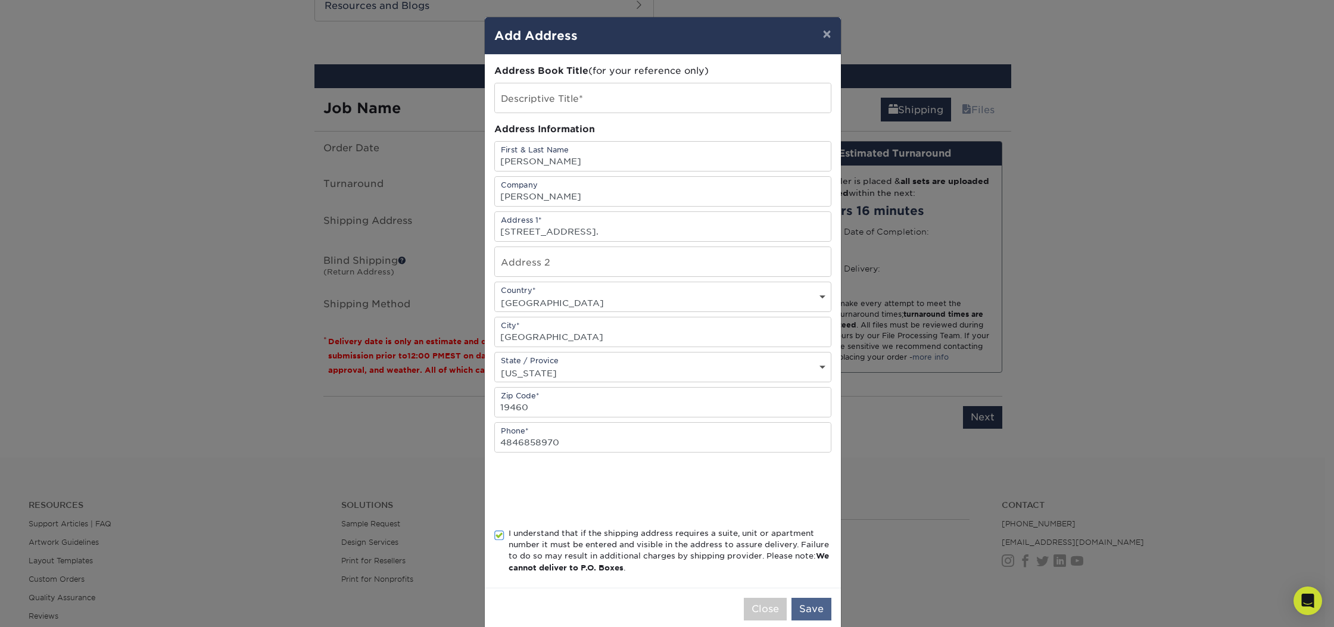
click at [801, 614] on button "Save" at bounding box center [811, 609] width 40 height 23
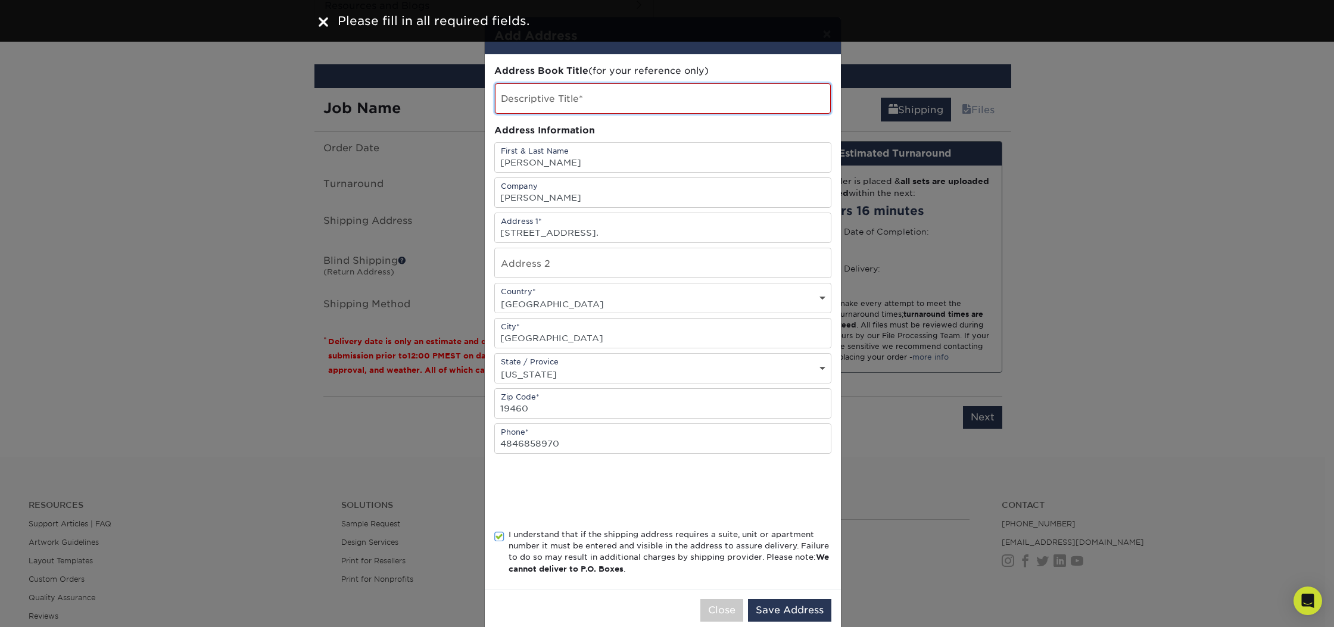
click at [627, 105] on input "text" at bounding box center [663, 98] width 336 height 30
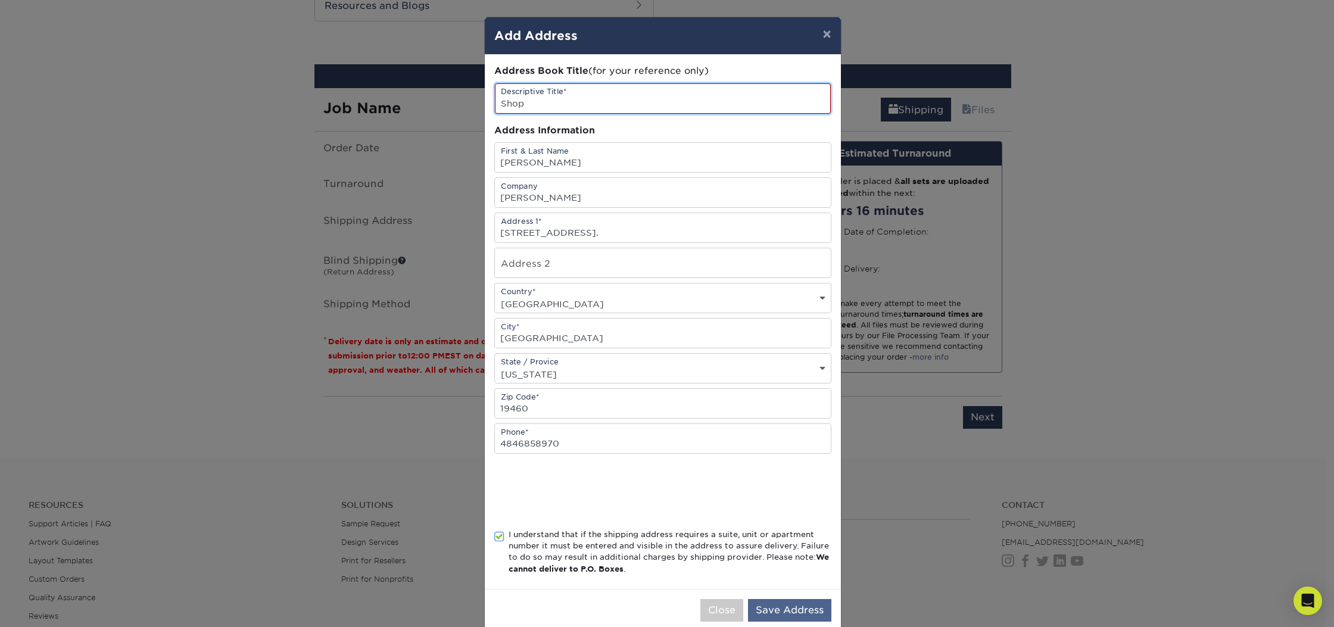
type input "Shop"
click at [796, 610] on button "Save Address" at bounding box center [789, 610] width 83 height 23
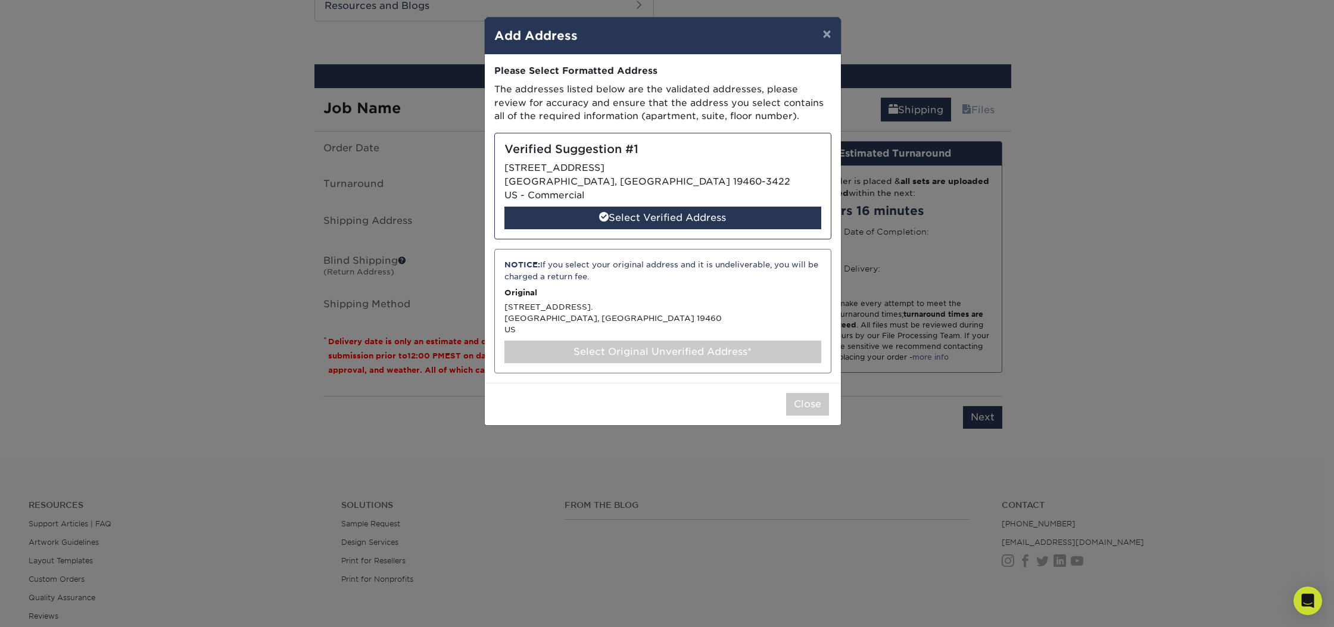
click at [692, 171] on div "Verified Suggestion #1 [STREET_ADDRESS] US - Commercial Select Verified Address" at bounding box center [662, 186] width 337 height 107
select select "285084"
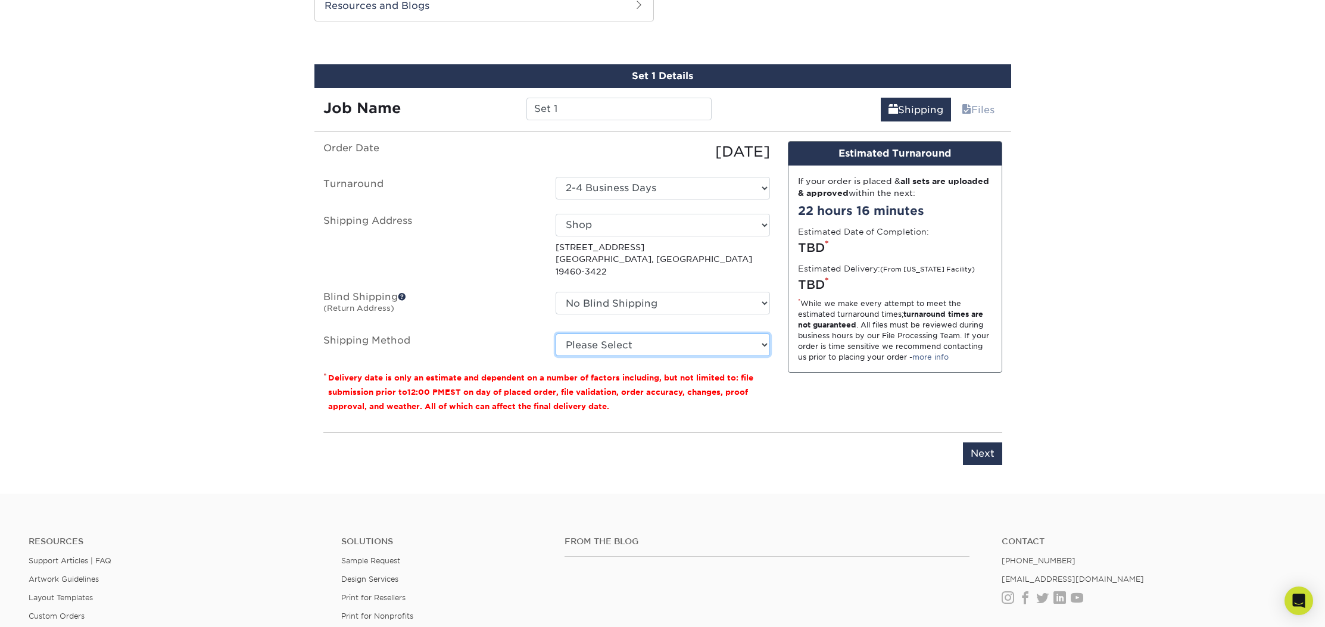
select select "03"
click at [986, 444] on input "Next" at bounding box center [982, 453] width 39 height 23
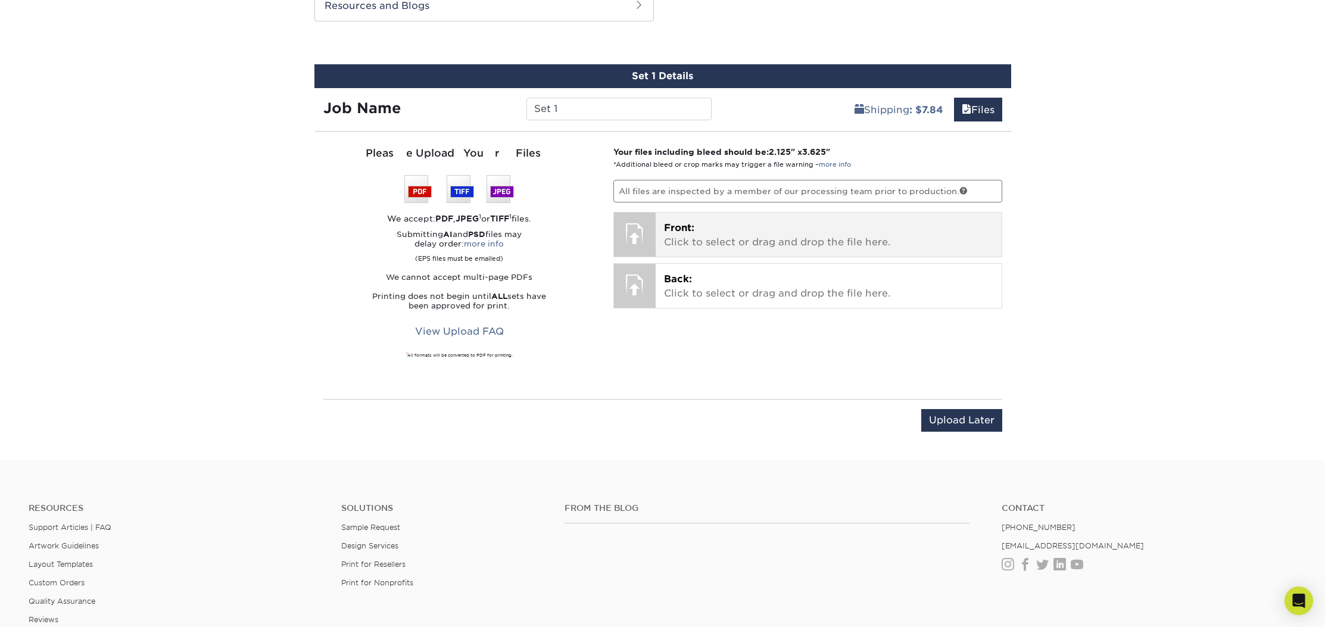
click at [703, 239] on p "Front: Click to select or drag and drop the file here." at bounding box center [828, 235] width 329 height 29
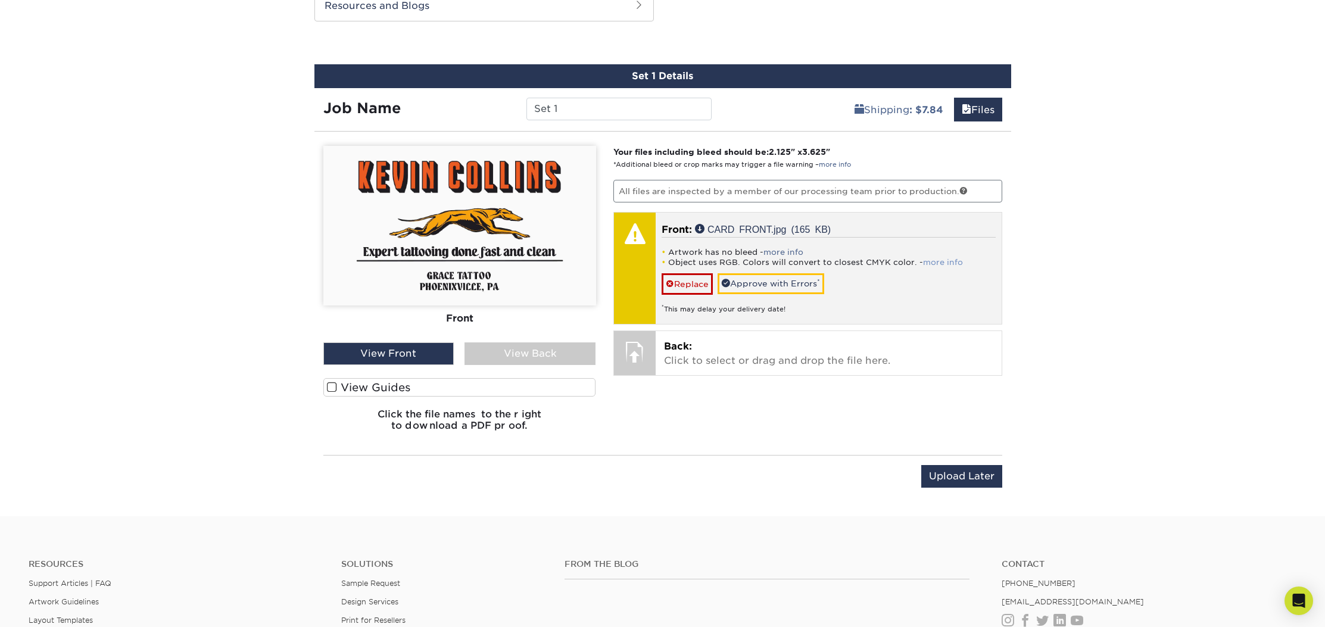
click at [939, 259] on link "more info" at bounding box center [943, 262] width 40 height 9
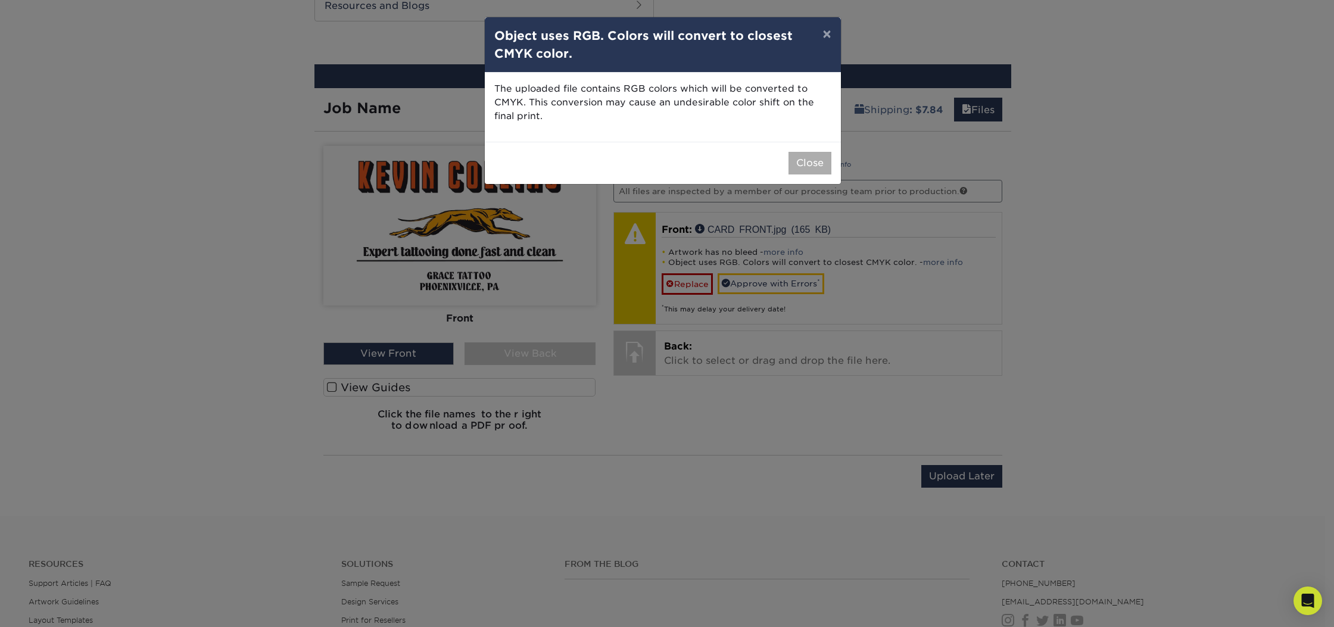
click at [817, 161] on button "Close" at bounding box center [809, 163] width 43 height 23
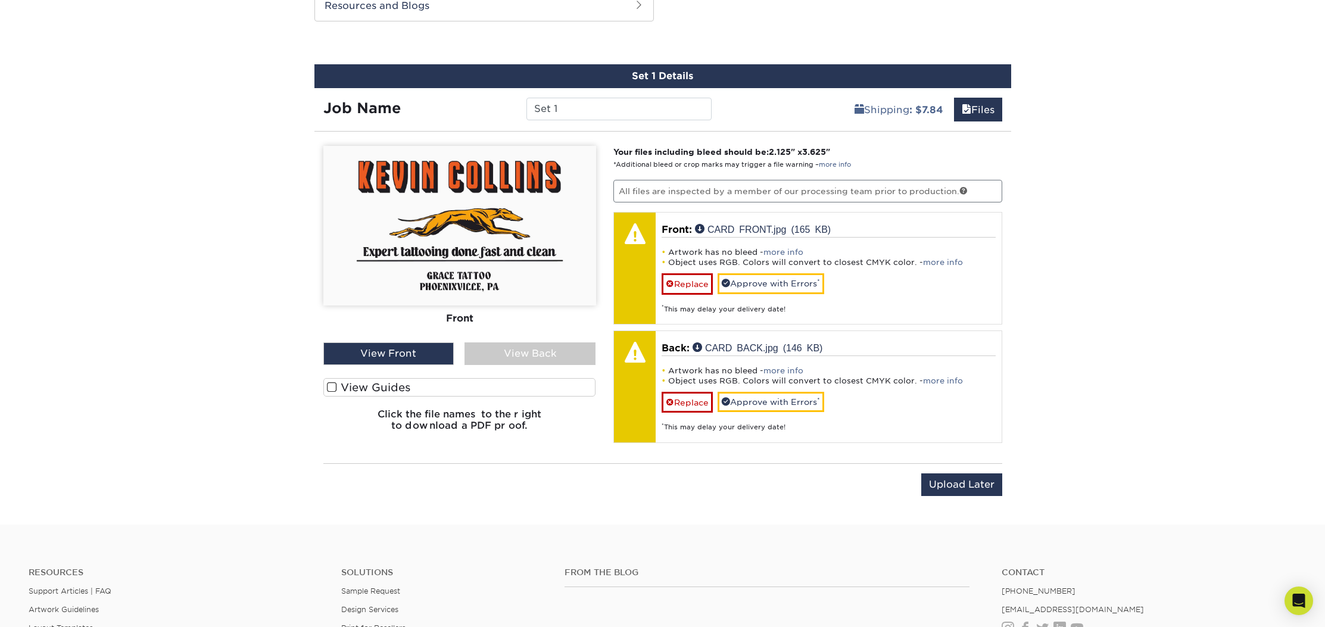
click at [552, 352] on div "View Back" at bounding box center [529, 353] width 131 height 23
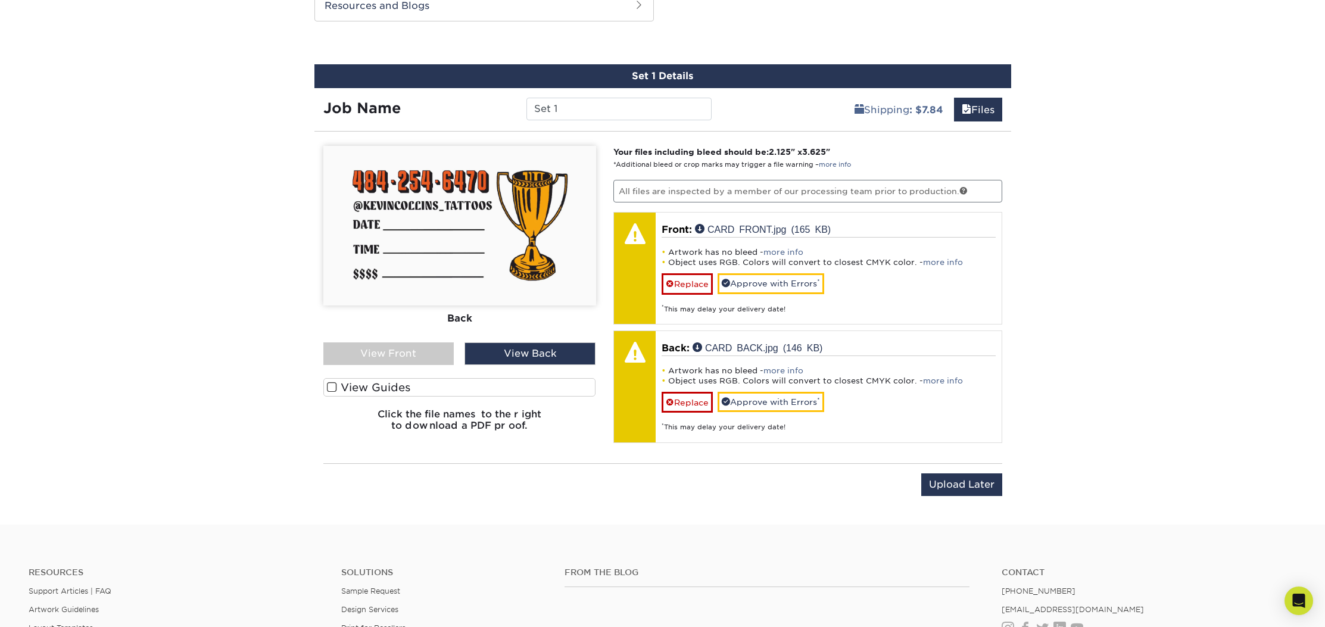
click at [414, 352] on div "View Front" at bounding box center [388, 353] width 131 height 23
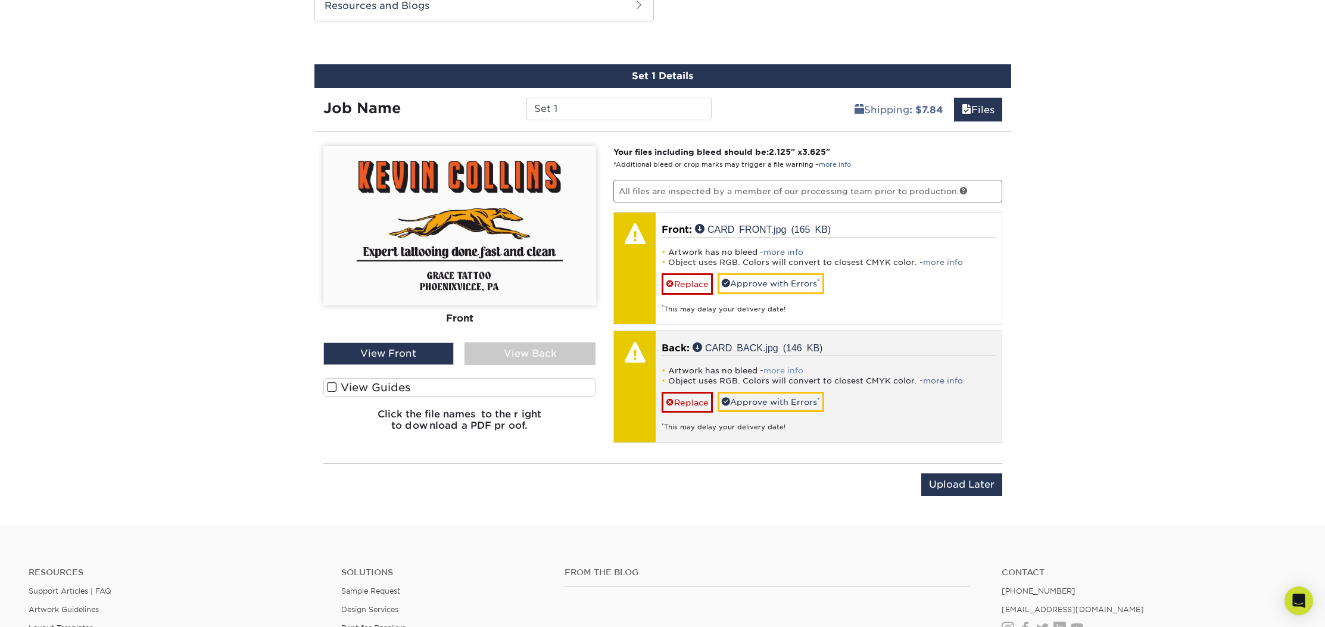
click at [795, 369] on link "more info" at bounding box center [783, 370] width 40 height 9
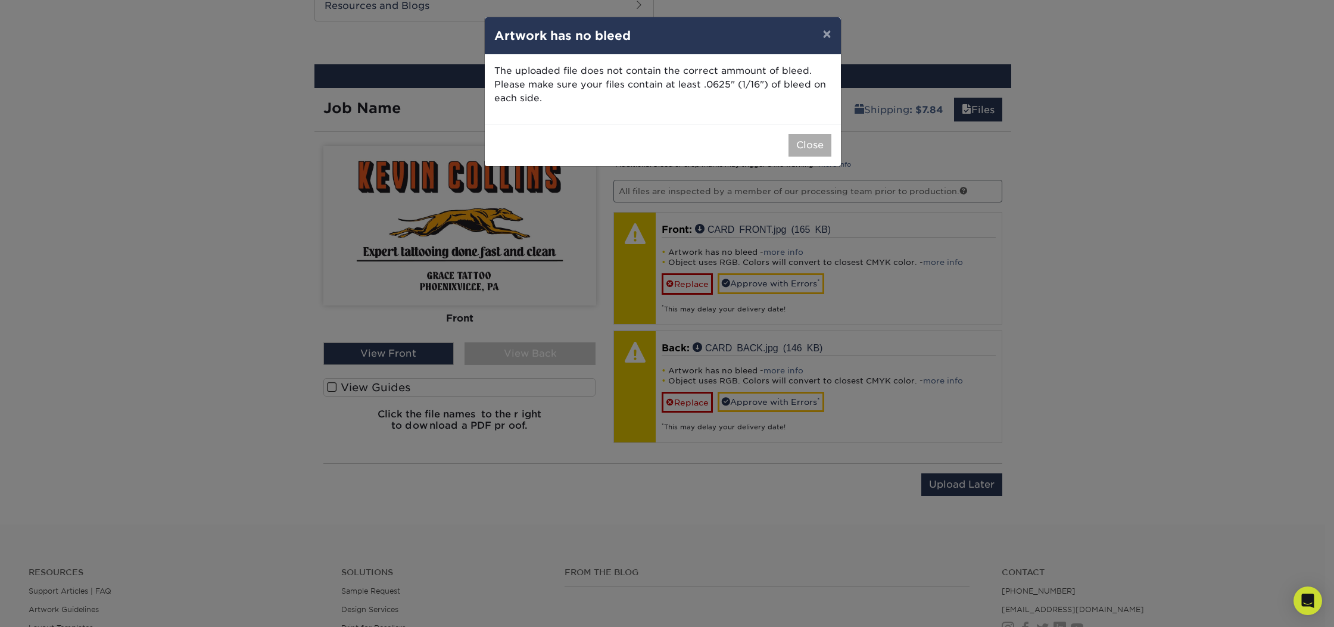
click at [822, 145] on button "Close" at bounding box center [809, 145] width 43 height 23
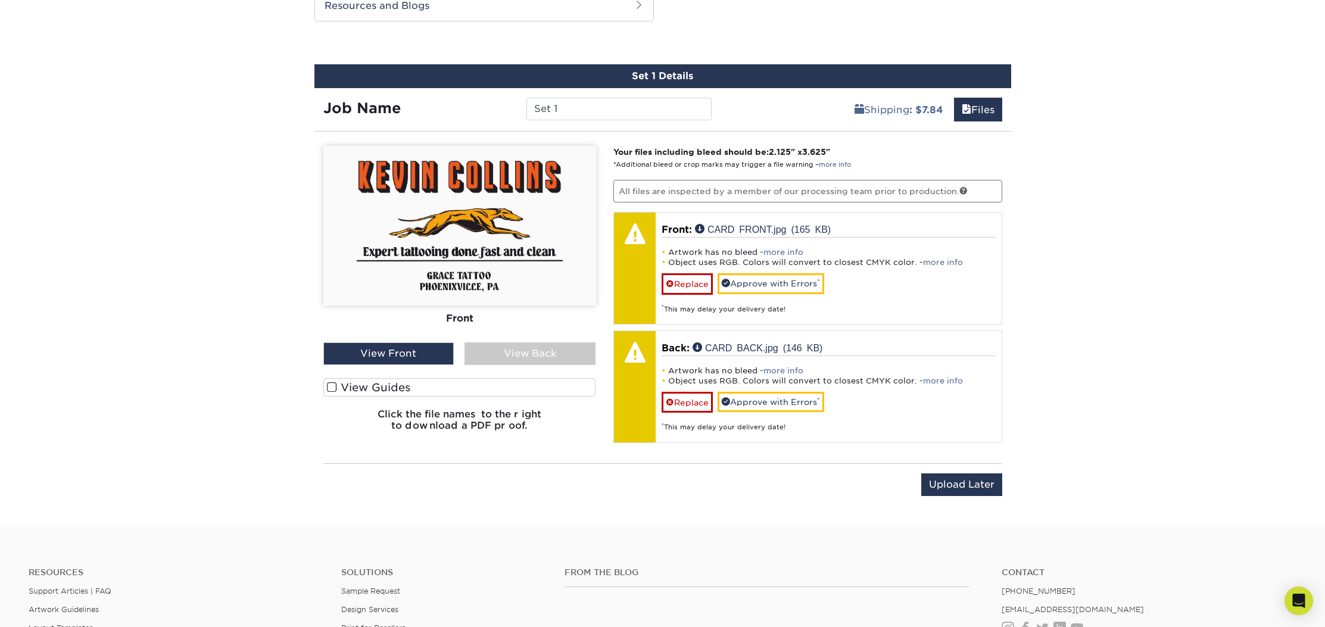
click at [329, 386] on span at bounding box center [332, 387] width 10 height 11
click at [0, 0] on input "View Guides" at bounding box center [0, 0] width 0 height 0
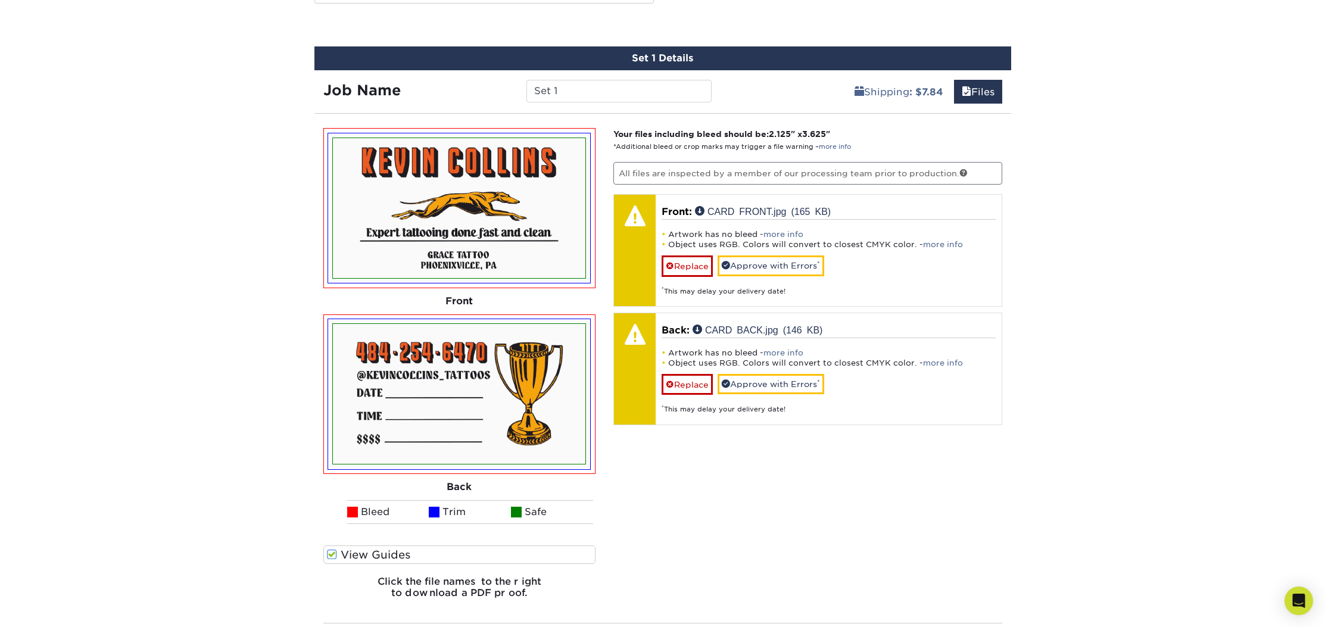
scroll to position [669, 0]
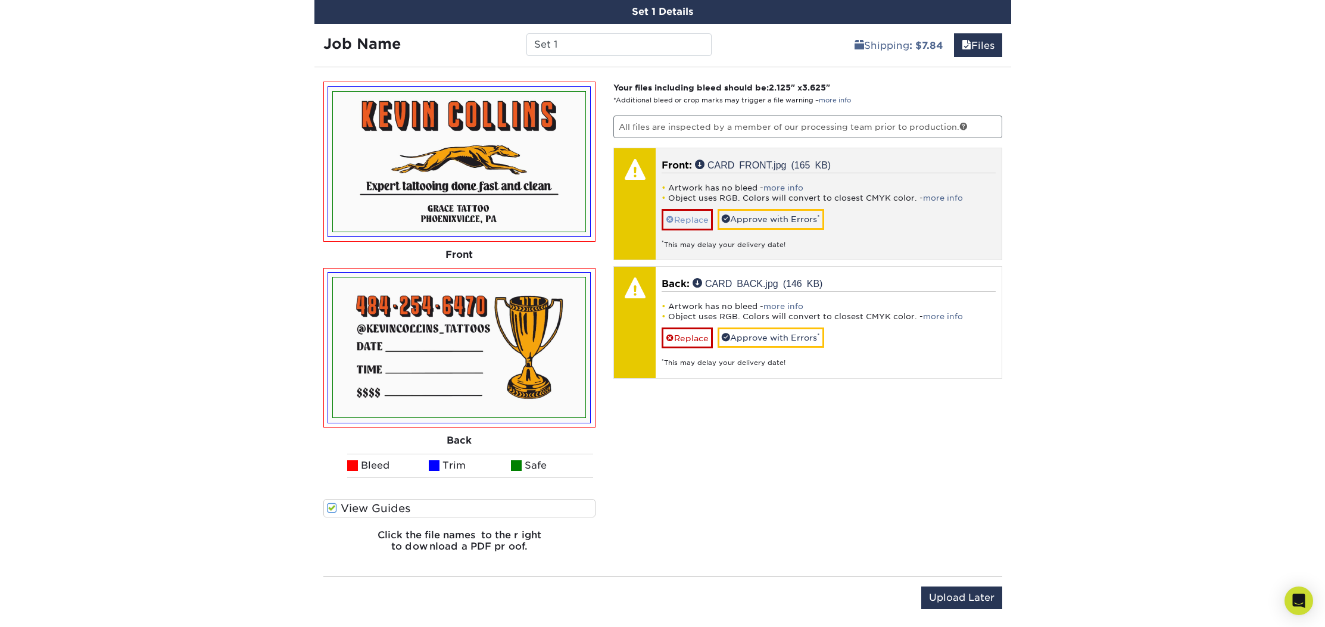
click at [689, 221] on link "Replace" at bounding box center [686, 219] width 51 height 21
